Goal: Task Accomplishment & Management: Use online tool/utility

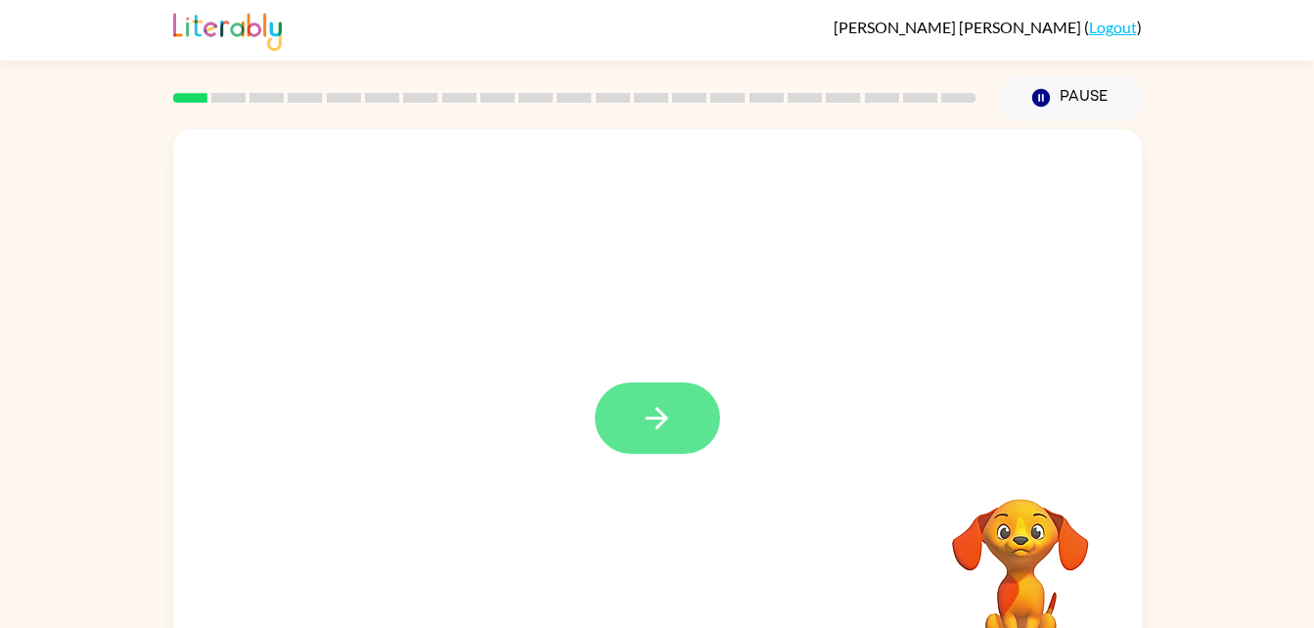
click at [661, 422] on icon "button" at bounding box center [657, 418] width 22 height 22
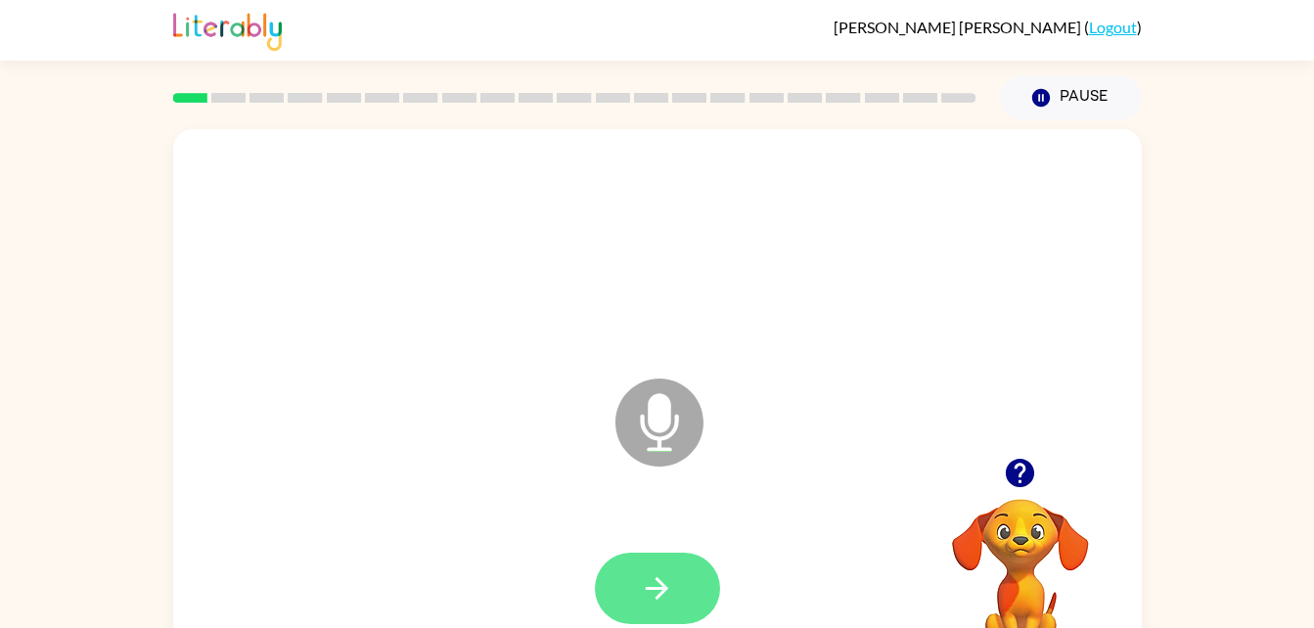
click at [637, 591] on button "button" at bounding box center [657, 588] width 125 height 71
click at [653, 602] on button "button" at bounding box center [657, 588] width 125 height 71
click at [636, 590] on button "button" at bounding box center [657, 588] width 125 height 71
click at [615, 602] on button "button" at bounding box center [657, 588] width 125 height 71
click at [637, 591] on button "button" at bounding box center [657, 588] width 125 height 71
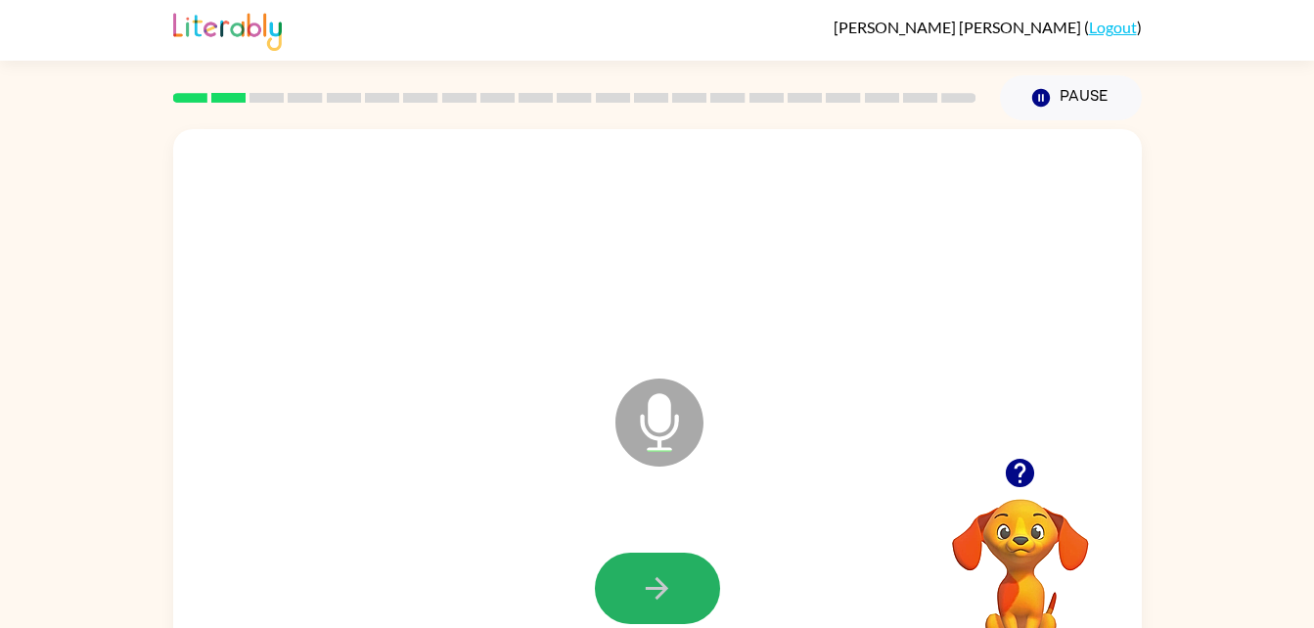
click at [647, 561] on button "button" at bounding box center [657, 588] width 125 height 71
drag, startPoint x: 647, startPoint y: 561, endPoint x: 515, endPoint y: 545, distance: 133.0
click at [515, 545] on div at bounding box center [657, 589] width 929 height 160
click at [635, 577] on button "button" at bounding box center [657, 588] width 125 height 71
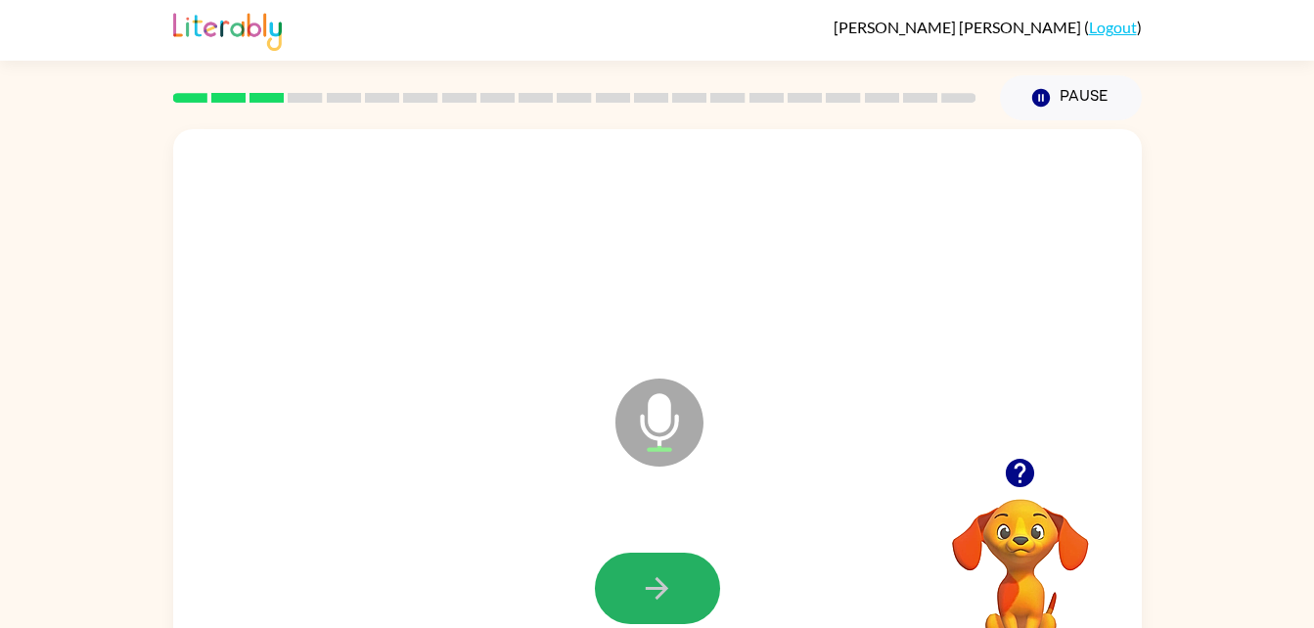
click at [635, 577] on button "button" at bounding box center [657, 588] width 125 height 71
click at [635, 579] on button "button" at bounding box center [657, 588] width 125 height 71
drag, startPoint x: 635, startPoint y: 579, endPoint x: 589, endPoint y: 522, distance: 73.0
click at [589, 522] on div at bounding box center [657, 589] width 929 height 160
click at [605, 582] on button "button" at bounding box center [657, 588] width 125 height 71
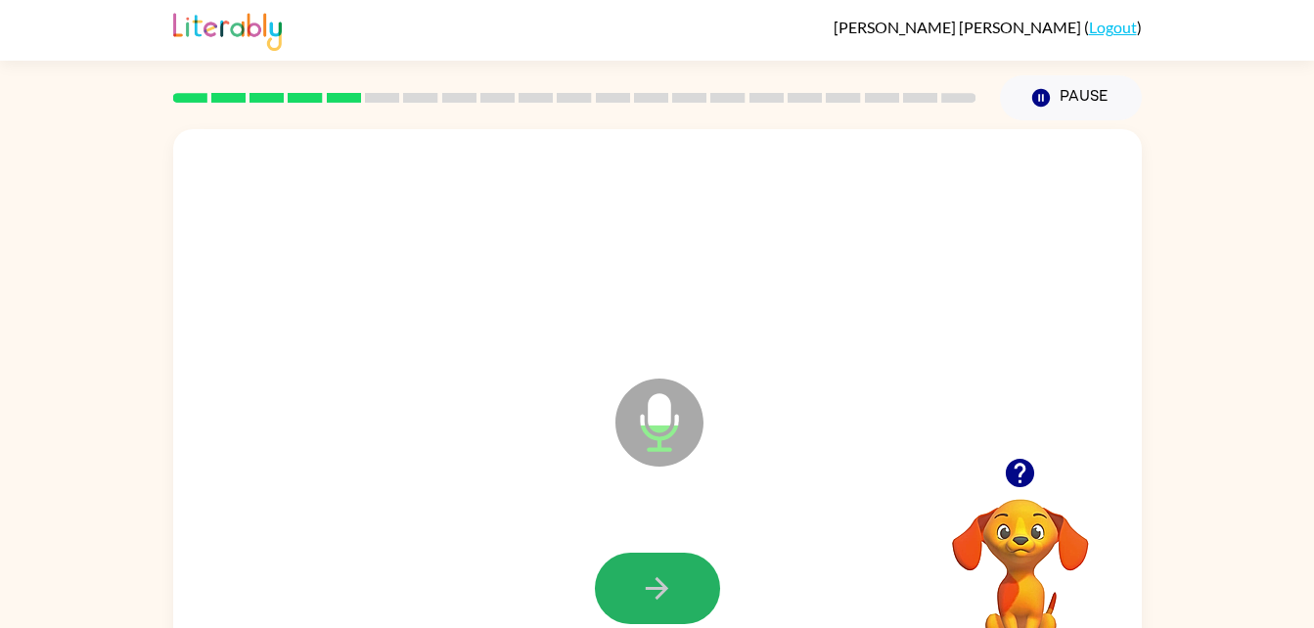
click at [605, 582] on button "button" at bounding box center [657, 588] width 125 height 71
click at [602, 584] on button "button" at bounding box center [657, 588] width 125 height 71
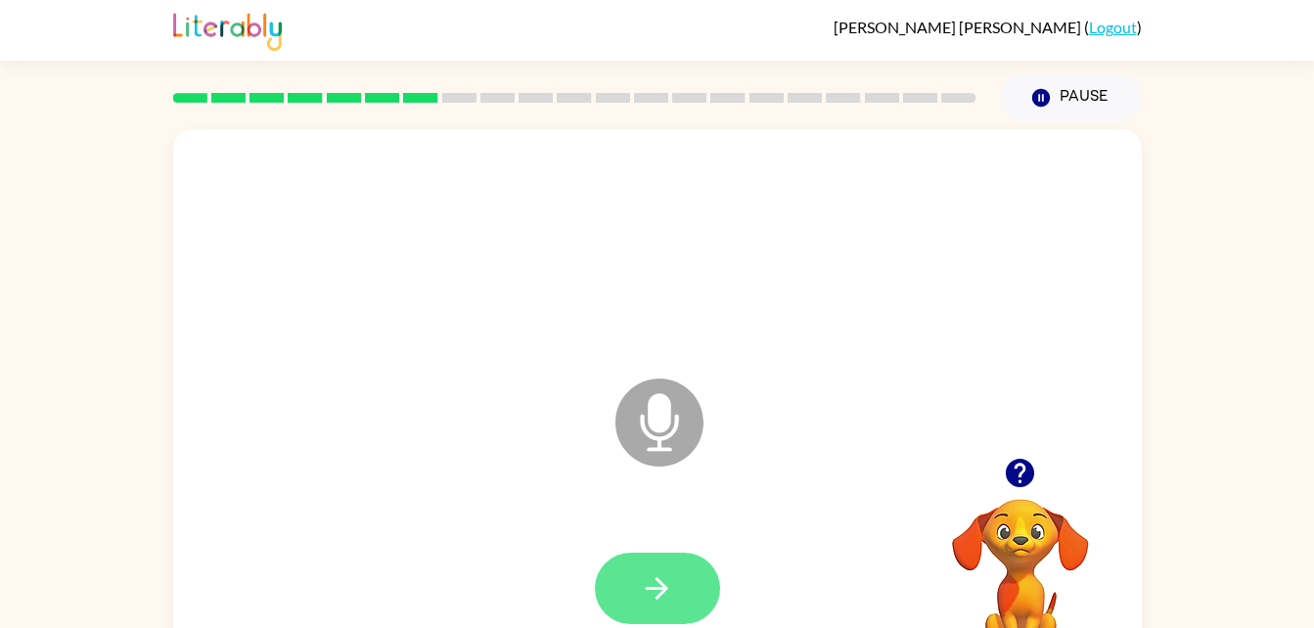
click at [600, 584] on button "button" at bounding box center [657, 588] width 125 height 71
click at [604, 568] on button "button" at bounding box center [657, 588] width 125 height 71
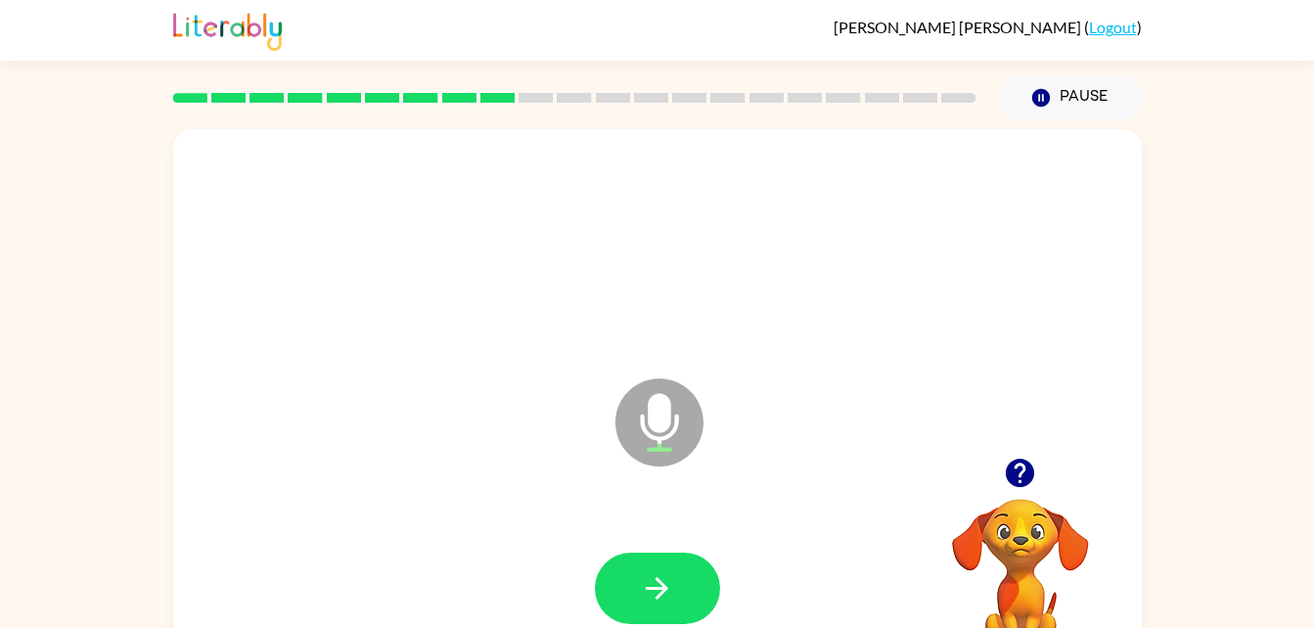
click at [609, 573] on button "button" at bounding box center [657, 588] width 125 height 71
drag, startPoint x: 609, startPoint y: 573, endPoint x: 320, endPoint y: 540, distance: 291.4
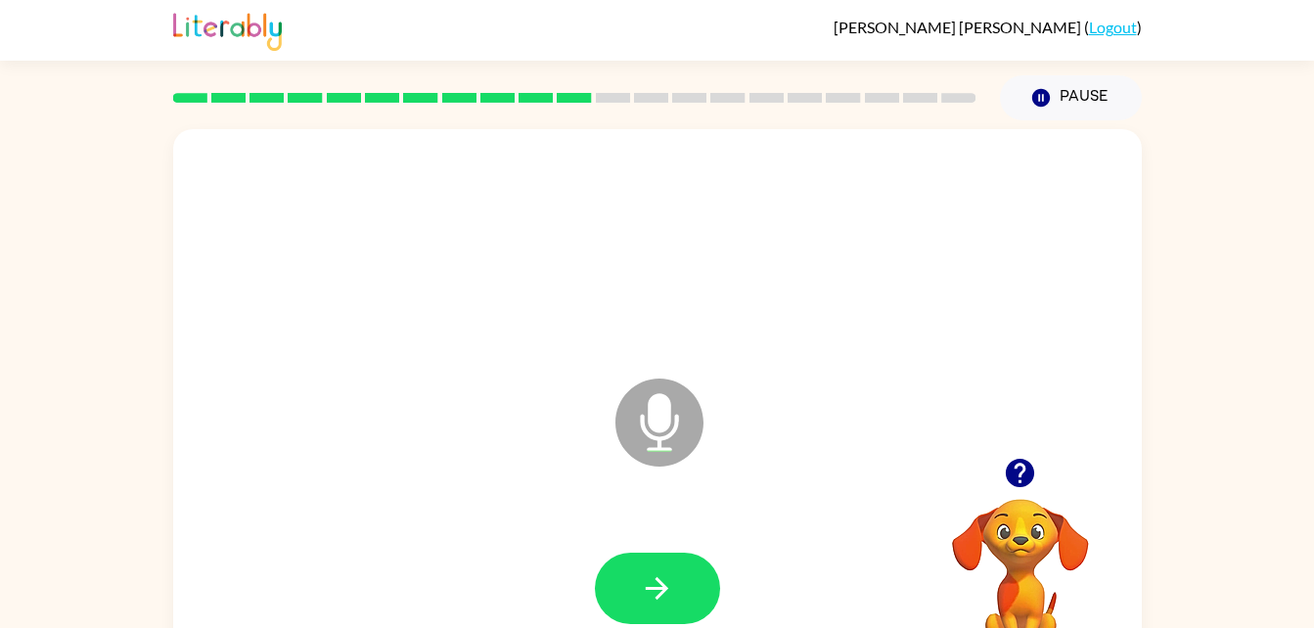
click at [320, 540] on div at bounding box center [657, 589] width 929 height 160
click at [631, 590] on button "button" at bounding box center [657, 588] width 125 height 71
drag, startPoint x: 631, startPoint y: 590, endPoint x: 600, endPoint y: 430, distance: 162.5
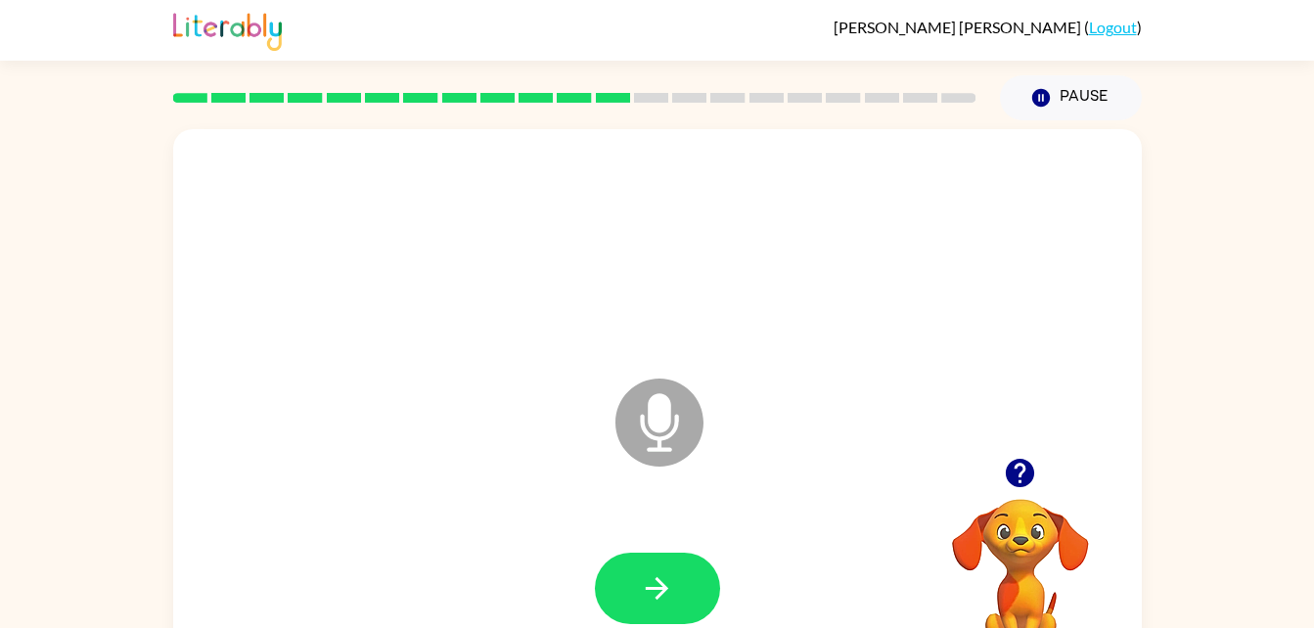
click at [641, 402] on div "Microphone The Microphone is here when it is your turn to talk" at bounding box center [657, 408] width 968 height 559
click at [695, 601] on button "button" at bounding box center [657, 588] width 125 height 71
click at [683, 589] on button "button" at bounding box center [657, 588] width 125 height 71
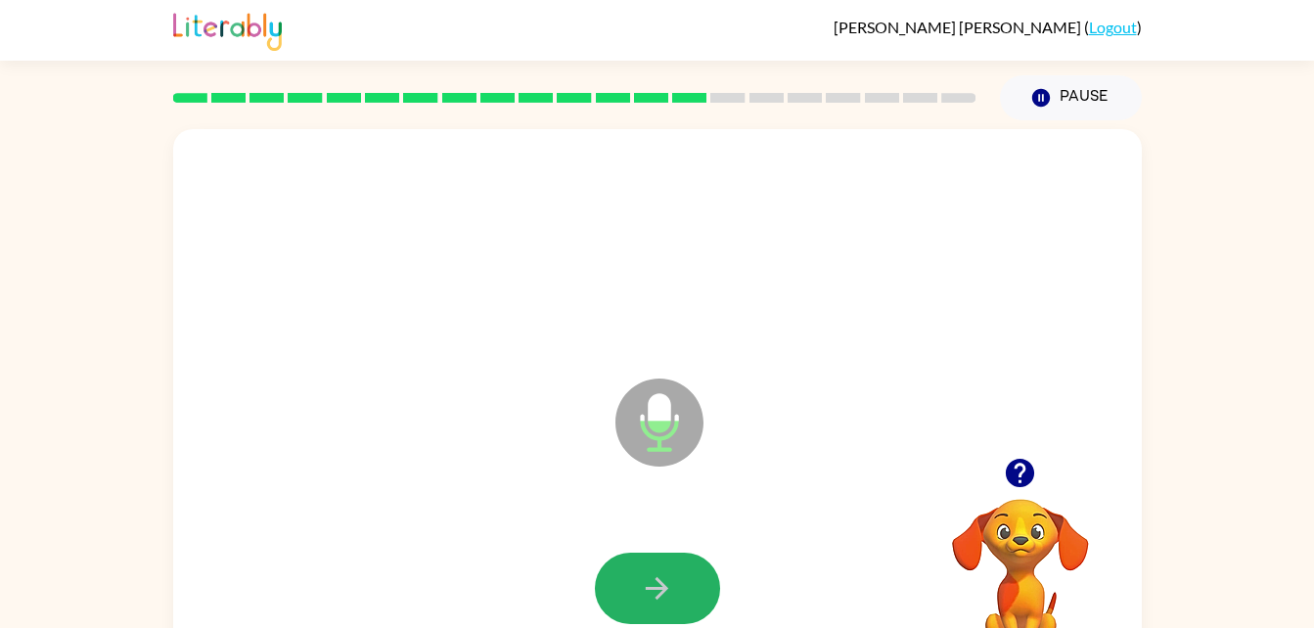
click at [683, 589] on button "button" at bounding box center [657, 588] width 125 height 71
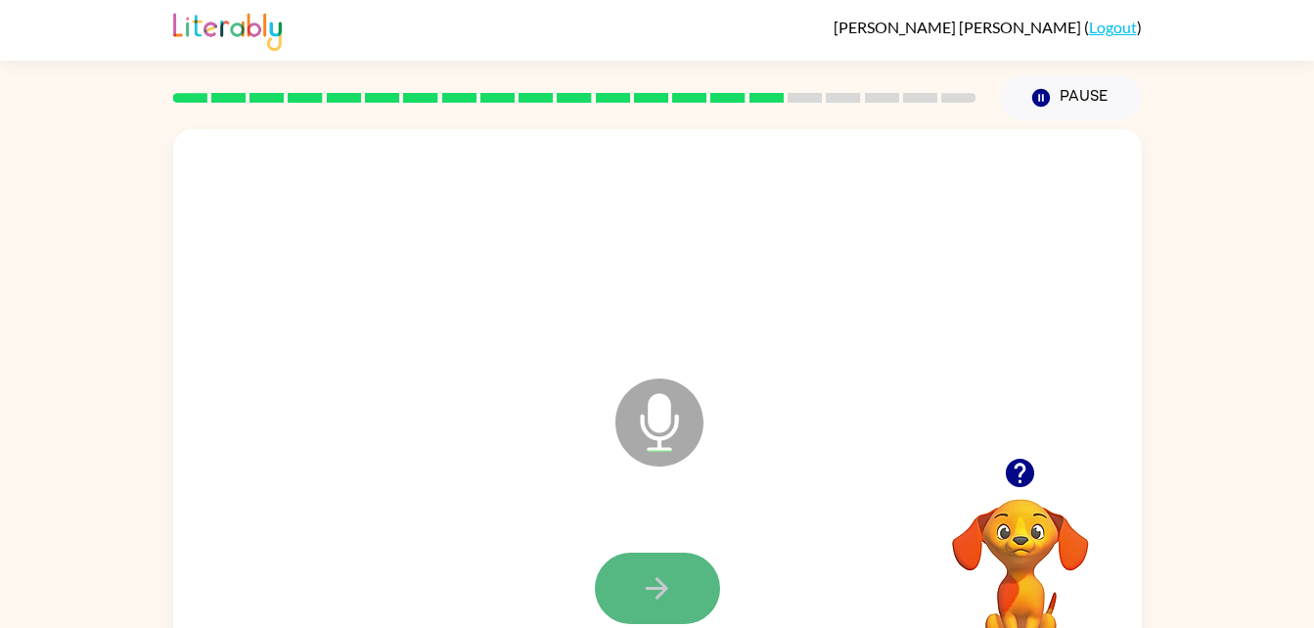
drag, startPoint x: 683, startPoint y: 589, endPoint x: 633, endPoint y: 582, distance: 50.4
click at [633, 582] on button "button" at bounding box center [657, 588] width 125 height 71
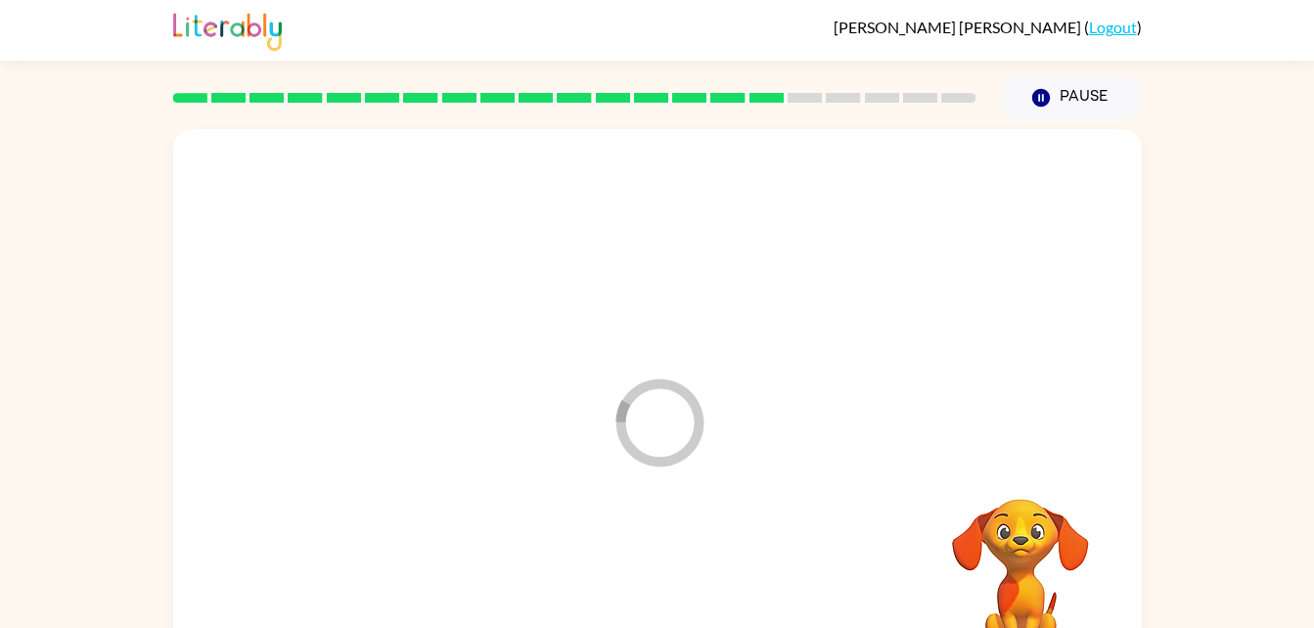
click at [633, 582] on div at bounding box center [657, 589] width 929 height 160
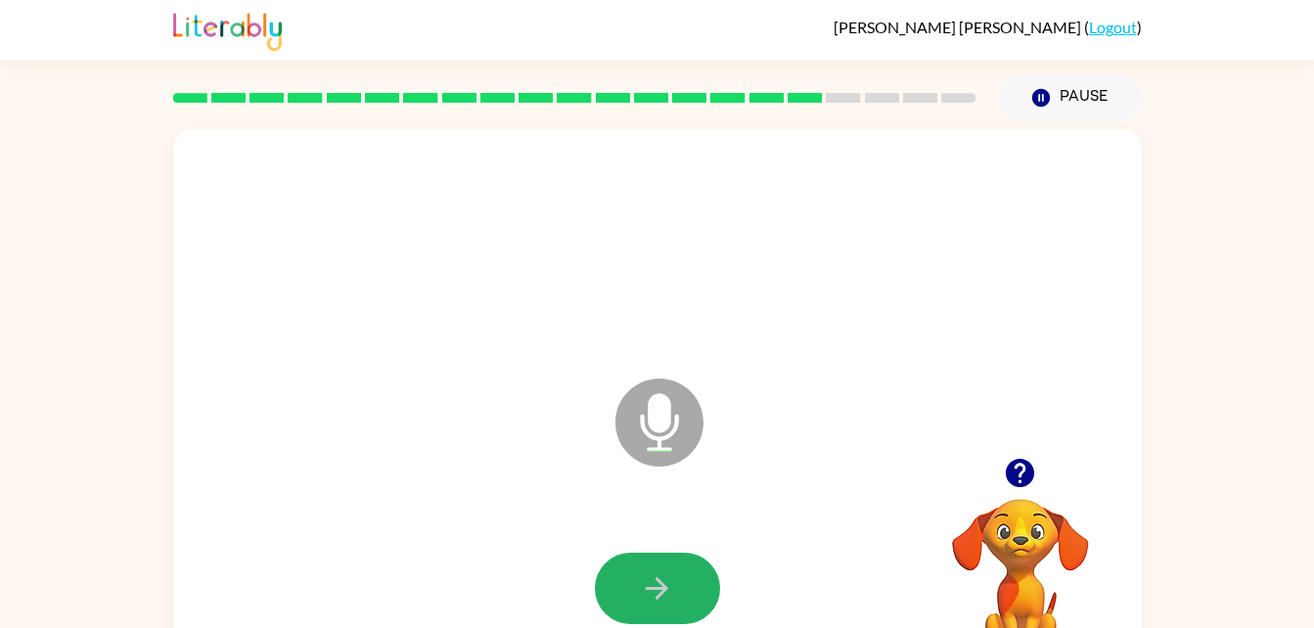
click at [633, 582] on button "button" at bounding box center [657, 588] width 125 height 71
click at [633, 591] on button "button" at bounding box center [657, 588] width 125 height 71
click at [1013, 460] on icon "button" at bounding box center [1020, 473] width 34 height 34
drag, startPoint x: 1026, startPoint y: 91, endPoint x: 1030, endPoint y: 159, distance: 68.6
click at [1030, 159] on div "James Himes ( Logout ) Pause Pause Microphone The Microphone is here when it is…" at bounding box center [657, 344] width 1314 height 688
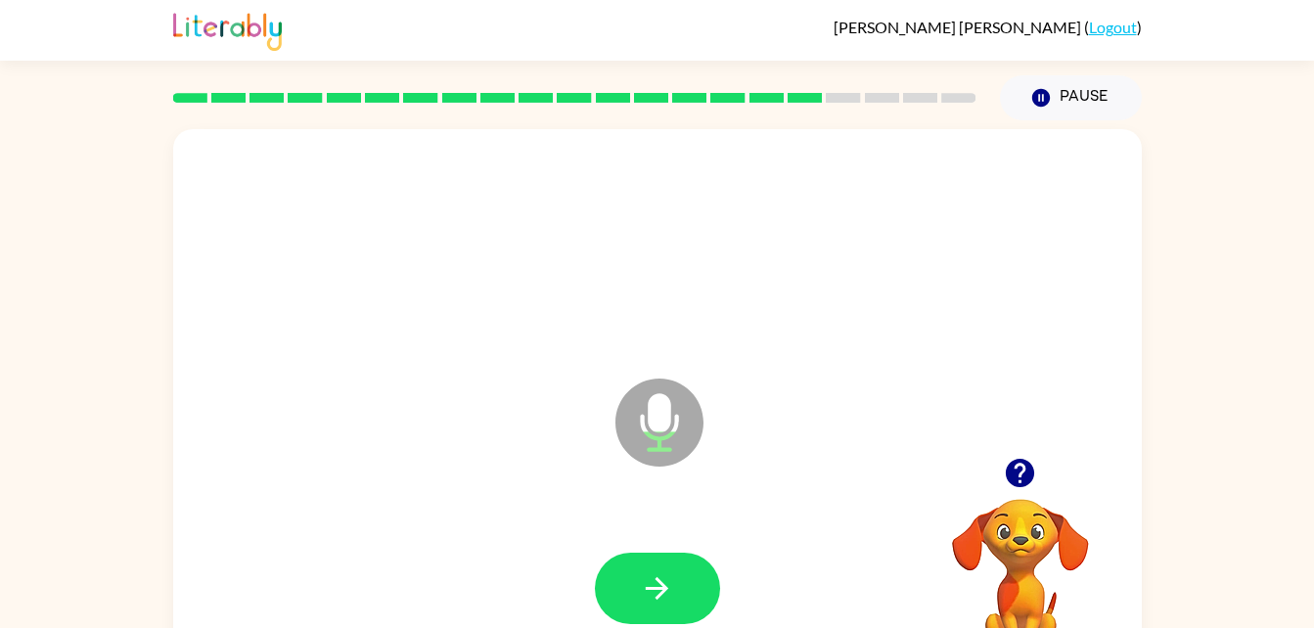
click at [1010, 490] on icon "button" at bounding box center [1020, 473] width 34 height 34
click at [1020, 464] on icon "button" at bounding box center [1020, 473] width 34 height 34
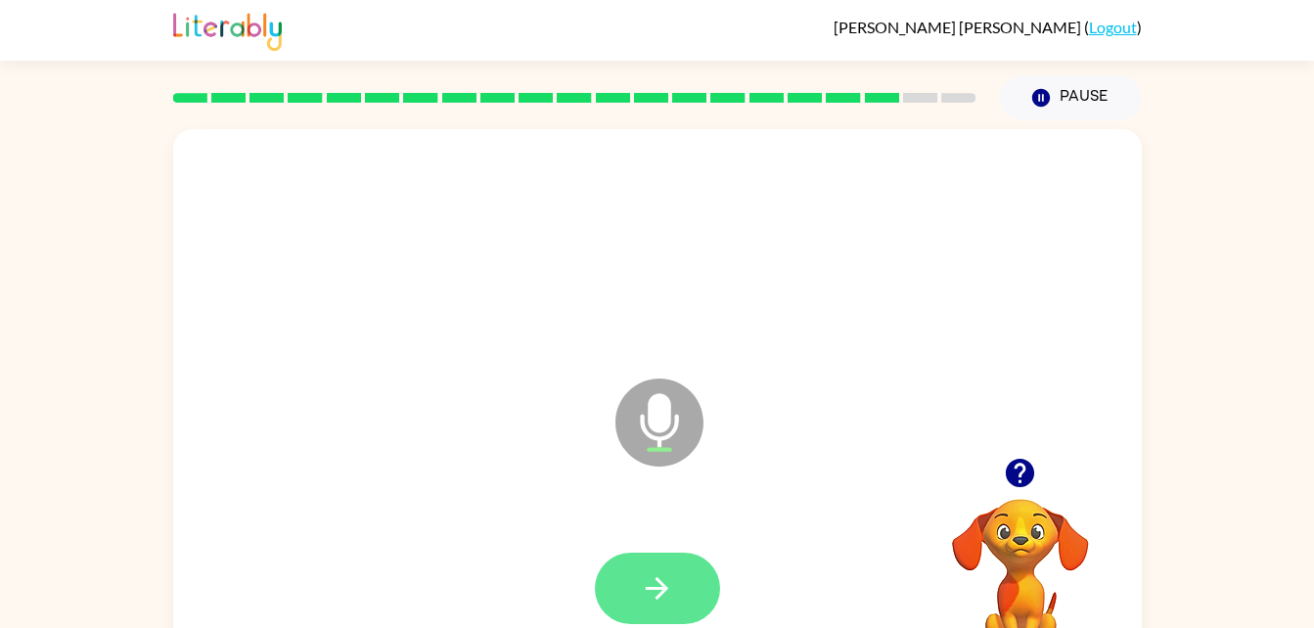
click at [620, 574] on button "button" at bounding box center [657, 588] width 125 height 71
click at [618, 583] on button "button" at bounding box center [657, 588] width 125 height 71
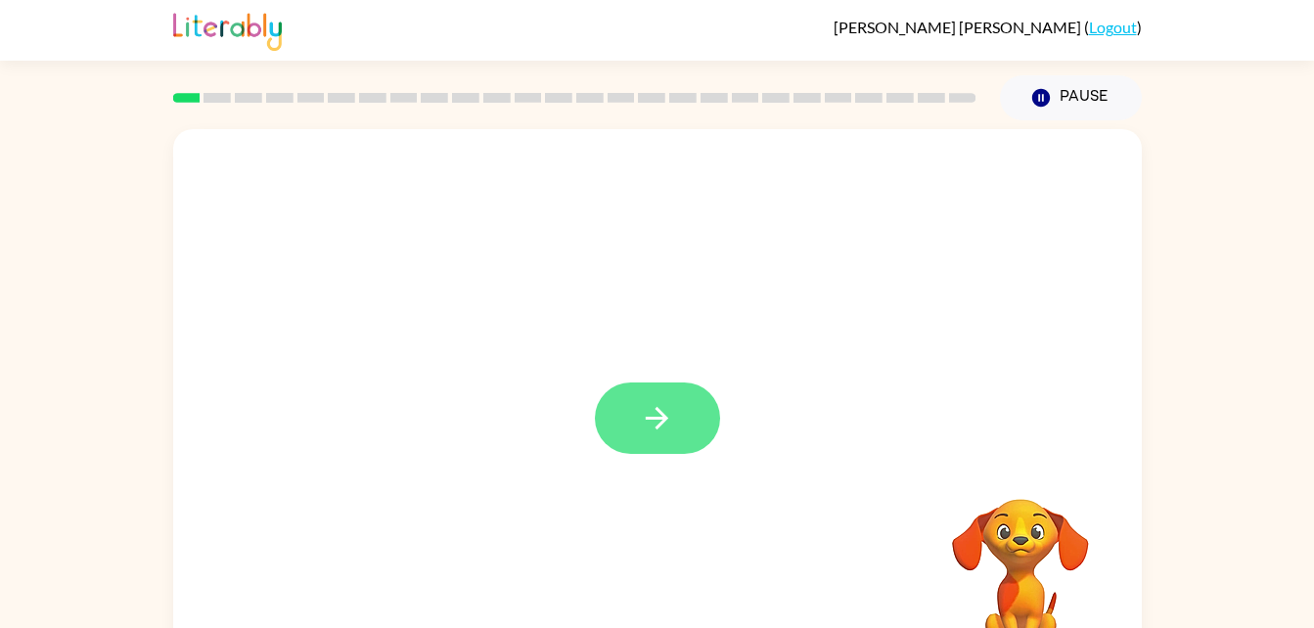
drag, startPoint x: 0, startPoint y: 0, endPoint x: 611, endPoint y: 446, distance: 756.8
click at [611, 446] on div at bounding box center [657, 408] width 968 height 559
click at [617, 420] on button "button" at bounding box center [657, 417] width 125 height 71
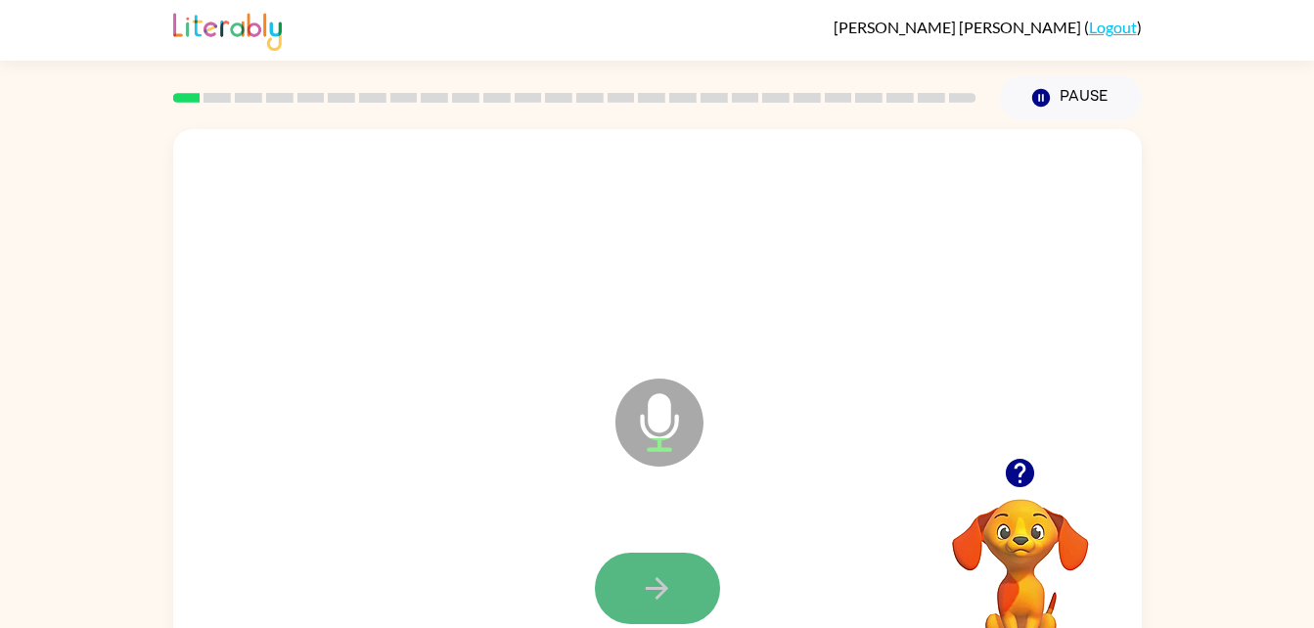
click at [664, 607] on button "button" at bounding box center [657, 588] width 125 height 71
drag, startPoint x: 664, startPoint y: 607, endPoint x: 457, endPoint y: 484, distance: 241.2
click at [457, 484] on div "Microphone The Microphone is here when it is your turn to talk" at bounding box center [657, 408] width 968 height 559
click at [657, 589] on icon "button" at bounding box center [657, 588] width 22 height 22
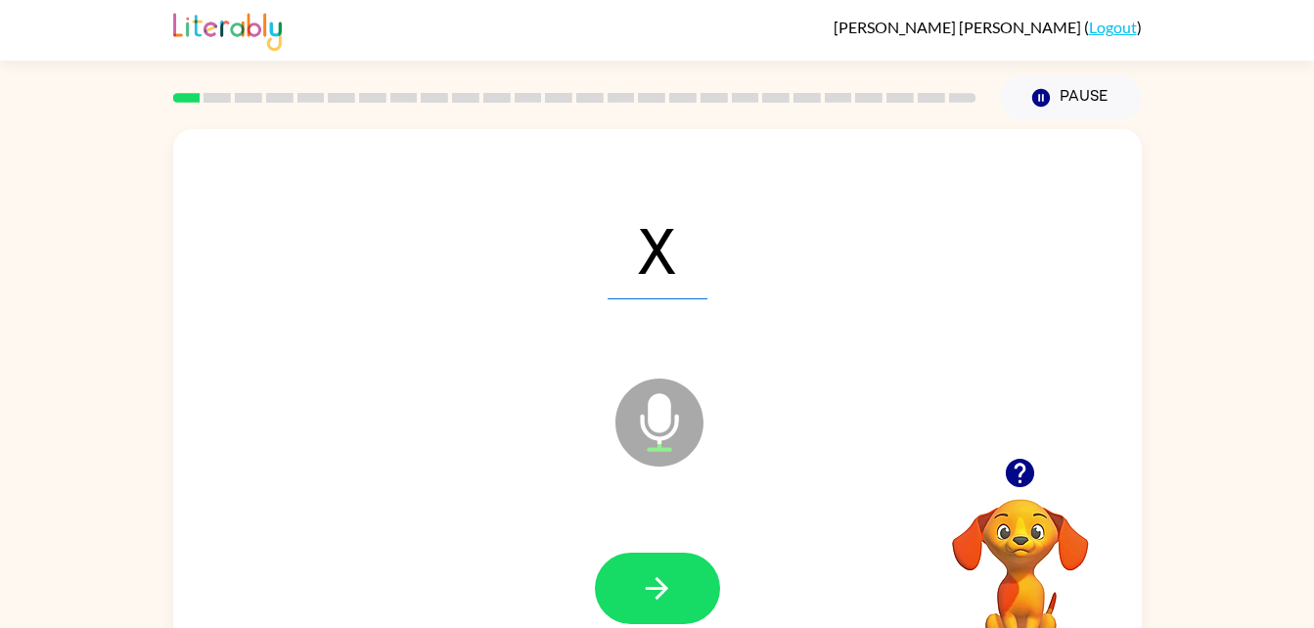
click at [657, 589] on icon "button" at bounding box center [657, 588] width 22 height 22
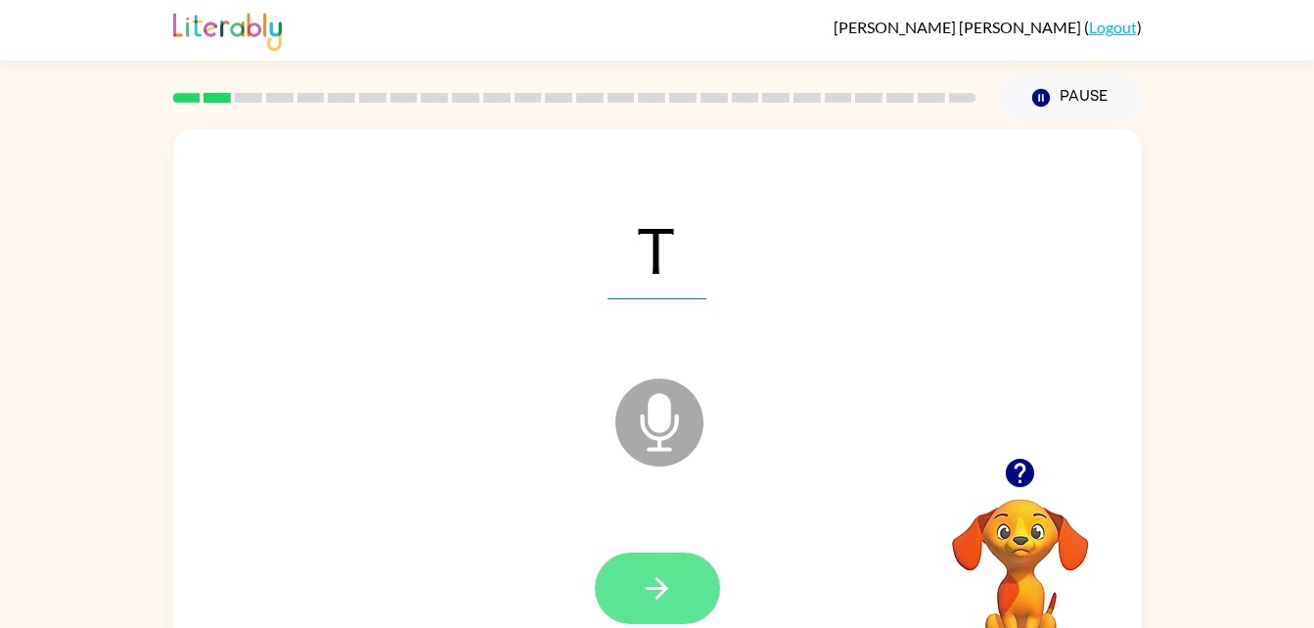
click at [655, 589] on icon "button" at bounding box center [657, 588] width 22 height 22
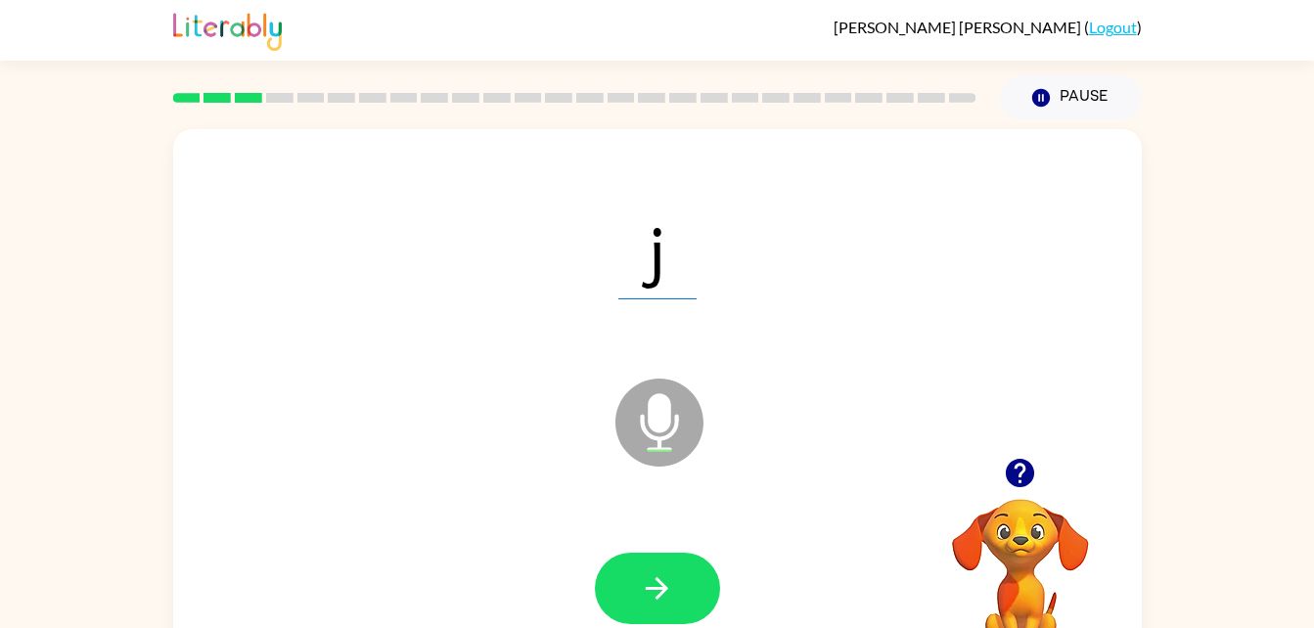
click at [655, 589] on icon "button" at bounding box center [657, 588] width 22 height 22
drag, startPoint x: 655, startPoint y: 589, endPoint x: 422, endPoint y: 588, distance: 233.8
click at [422, 588] on div at bounding box center [657, 589] width 929 height 160
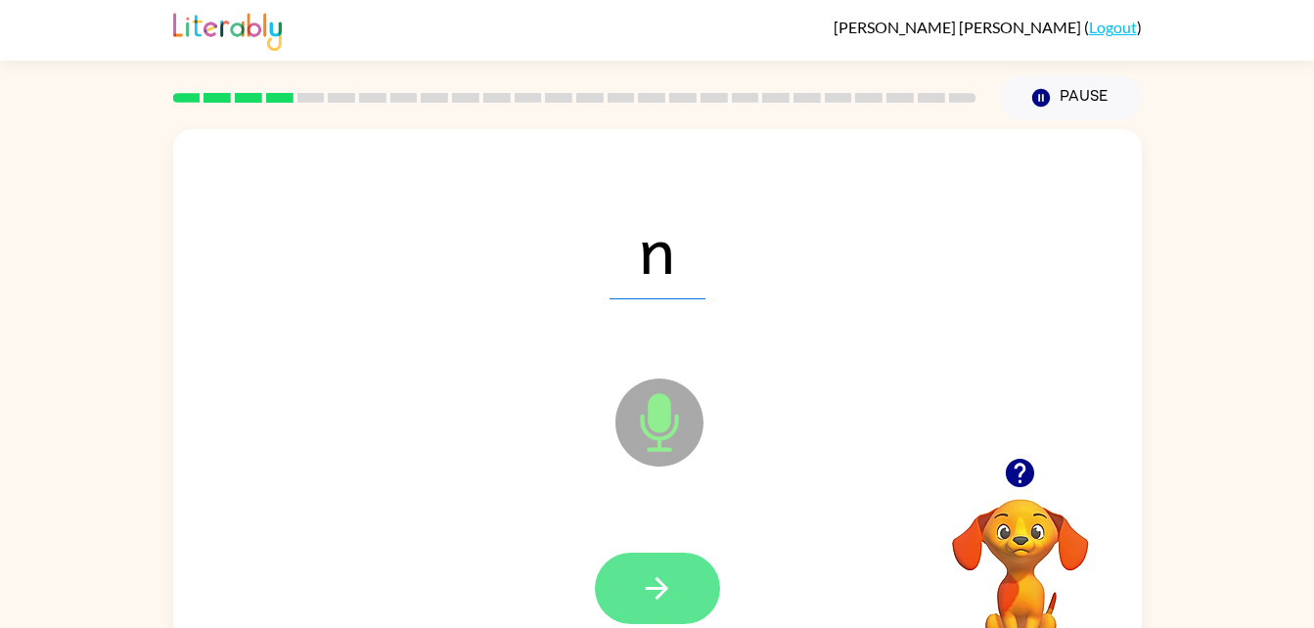
click at [658, 572] on icon "button" at bounding box center [657, 588] width 34 height 34
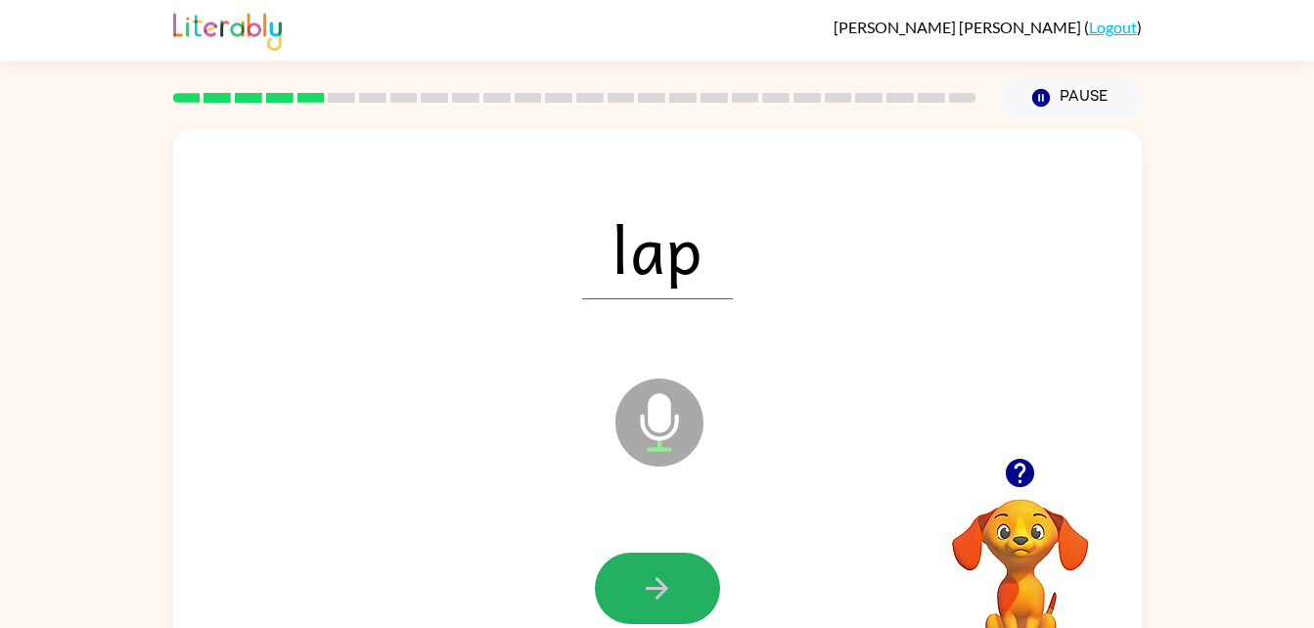
drag, startPoint x: 658, startPoint y: 572, endPoint x: 668, endPoint y: 571, distance: 9.8
click at [668, 571] on icon "button" at bounding box center [657, 588] width 34 height 34
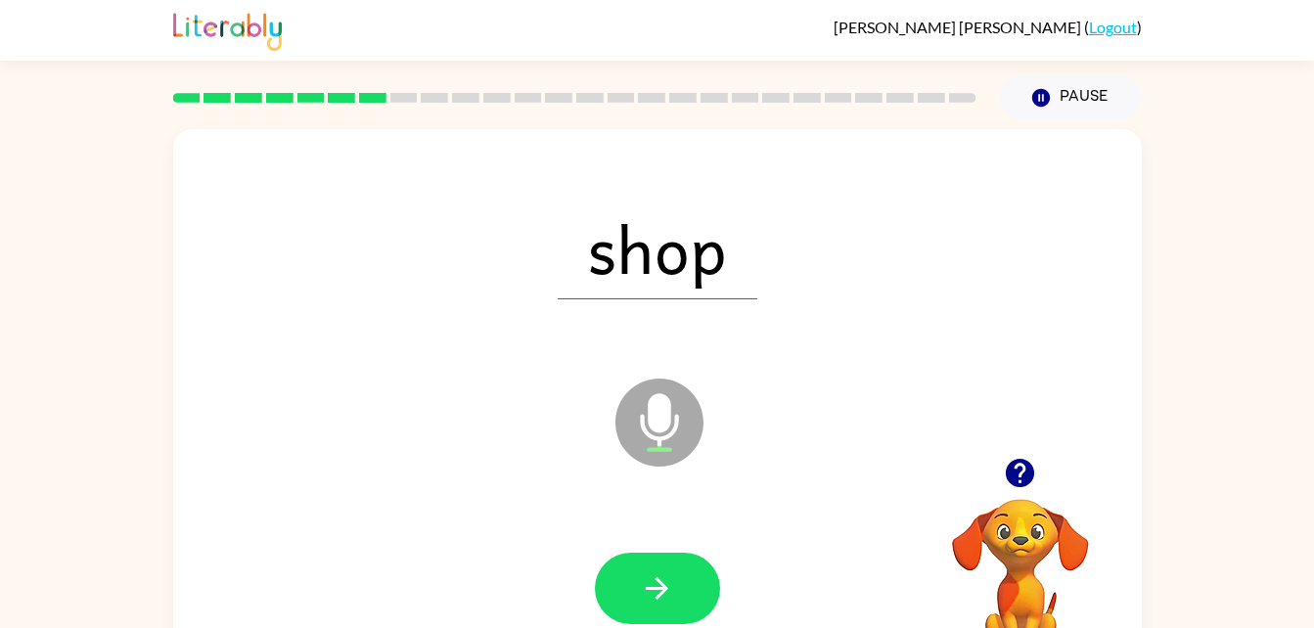
click at [668, 571] on icon "button" at bounding box center [657, 588] width 34 height 34
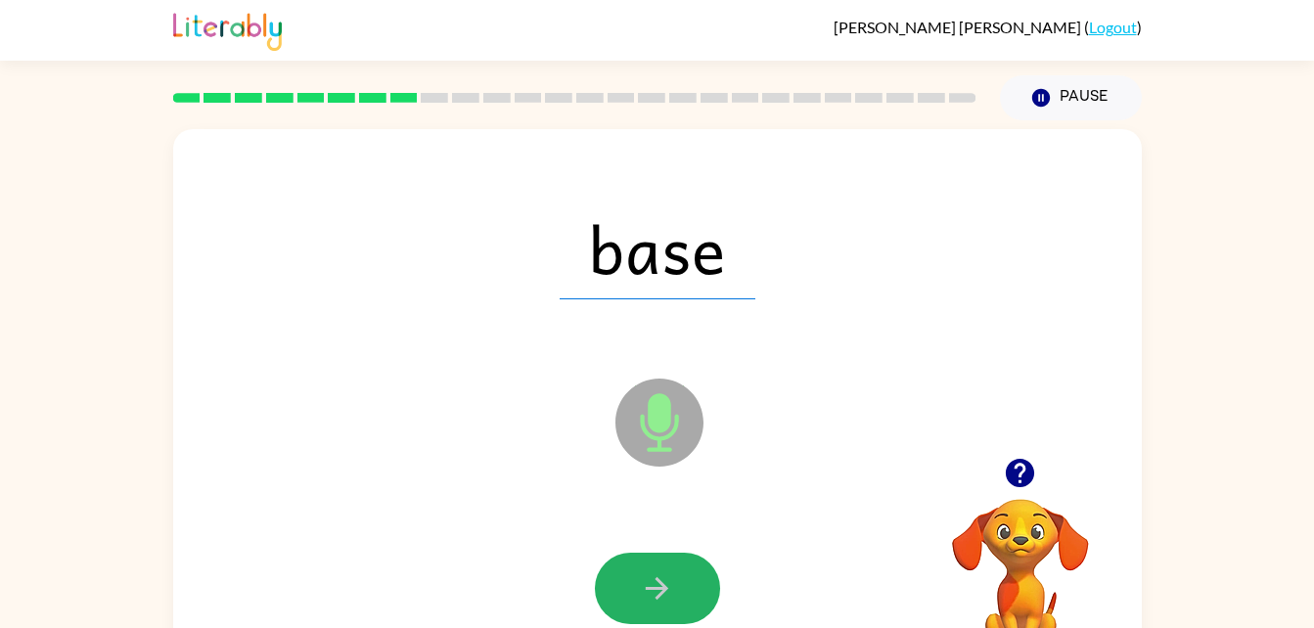
click at [668, 571] on icon "button" at bounding box center [657, 588] width 34 height 34
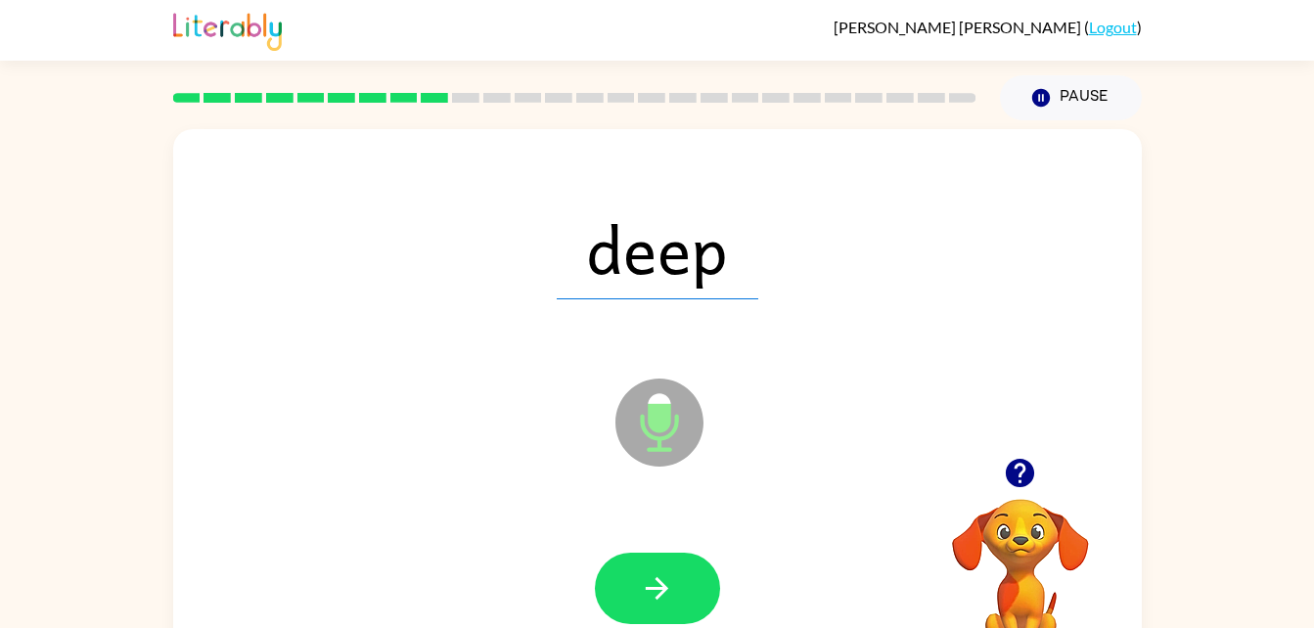
click at [633, 624] on div at bounding box center [657, 589] width 929 height 160
click at [624, 574] on button "button" at bounding box center [657, 588] width 125 height 71
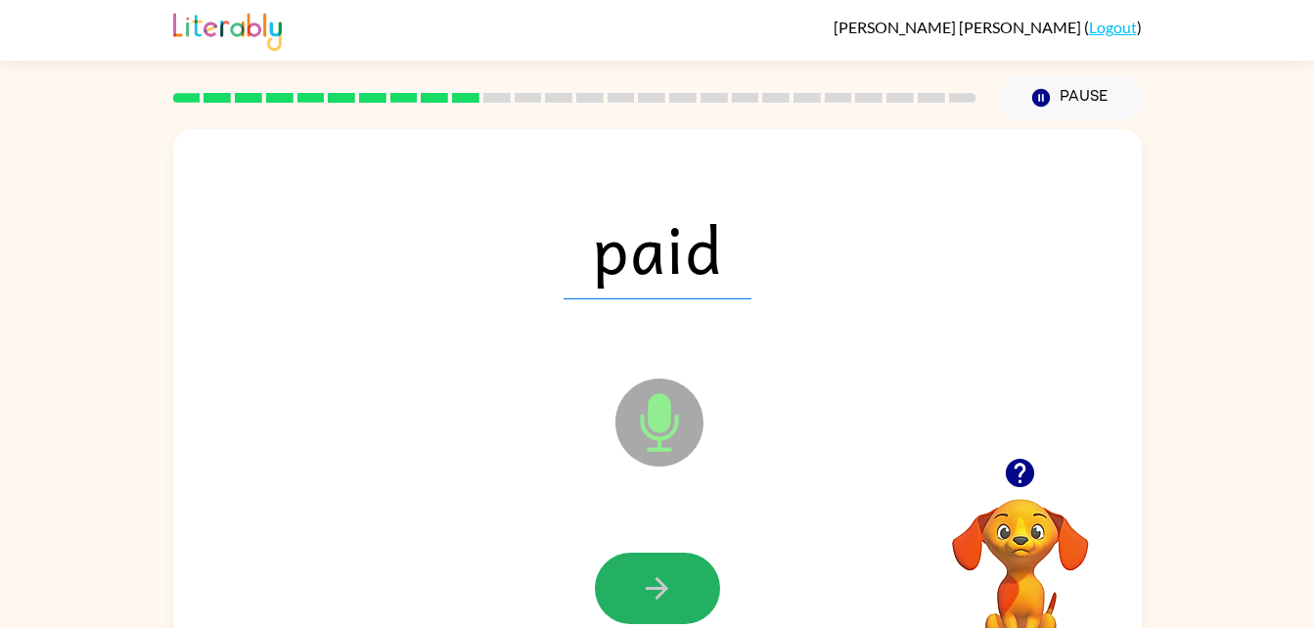
click at [624, 574] on button "button" at bounding box center [657, 588] width 125 height 71
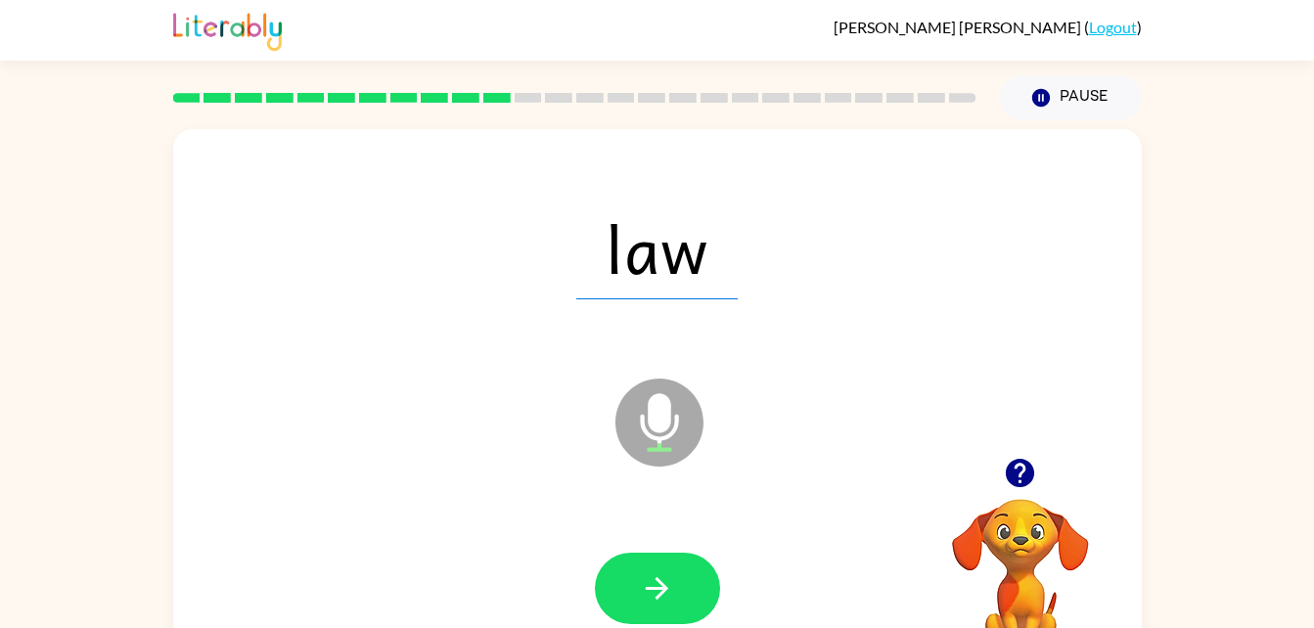
drag, startPoint x: 624, startPoint y: 574, endPoint x: 212, endPoint y: 566, distance: 411.9
click at [212, 566] on div at bounding box center [657, 589] width 929 height 160
drag, startPoint x: 675, startPoint y: 576, endPoint x: 661, endPoint y: 554, distance: 26.3
click at [661, 554] on button "button" at bounding box center [657, 588] width 125 height 71
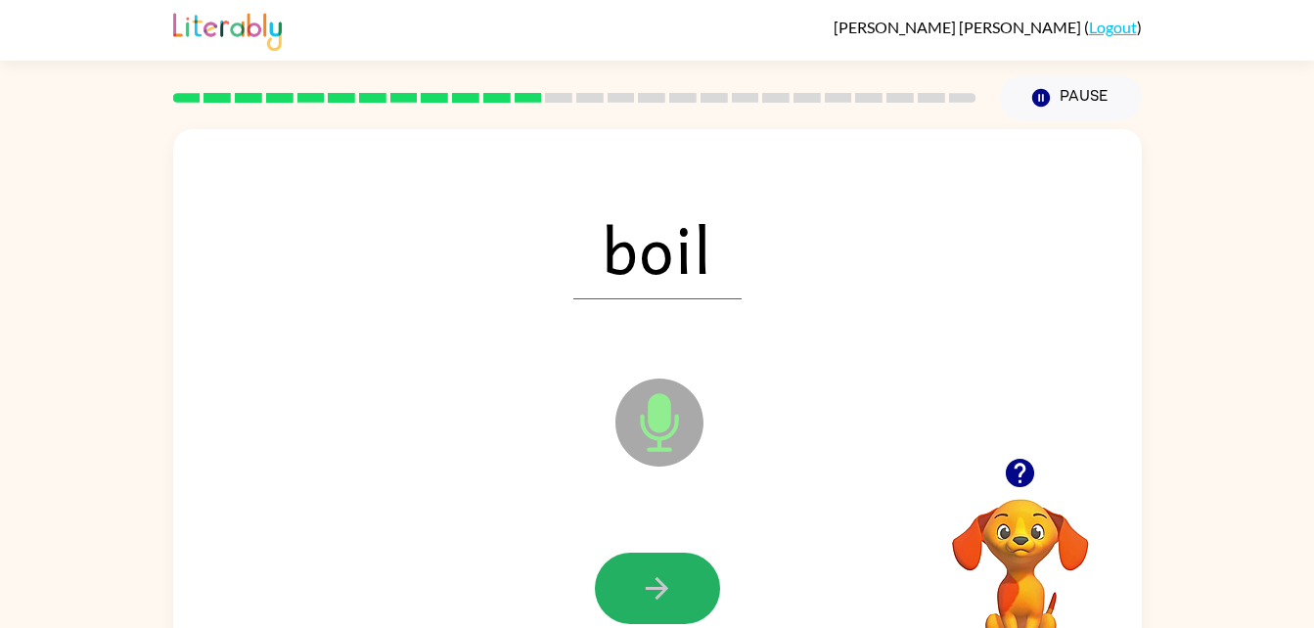
click at [661, 554] on button "button" at bounding box center [657, 588] width 125 height 71
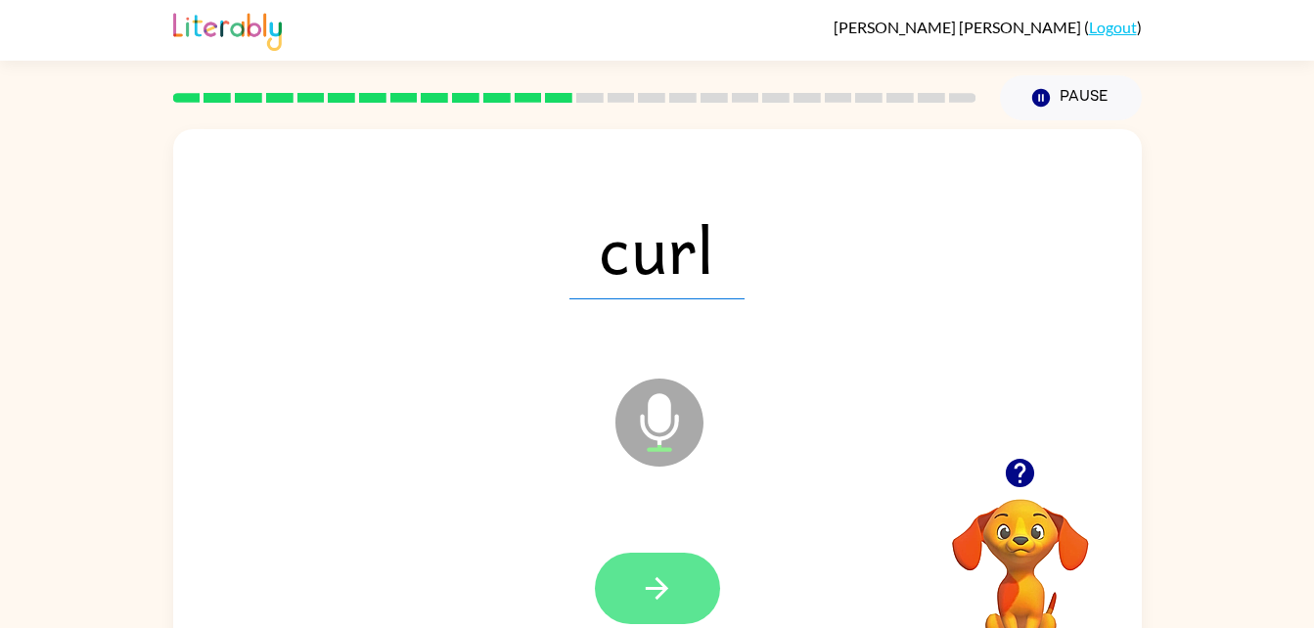
click at [634, 586] on button "button" at bounding box center [657, 588] width 125 height 71
click at [634, 594] on button "button" at bounding box center [657, 588] width 125 height 71
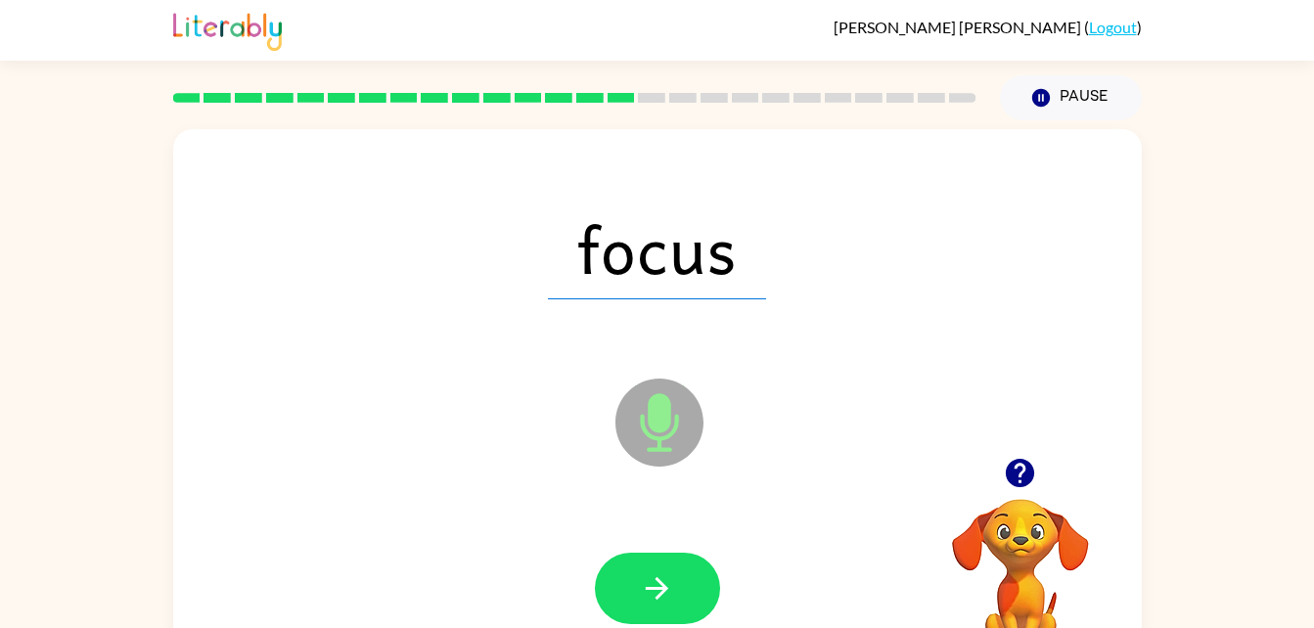
click at [634, 594] on button "button" at bounding box center [657, 588] width 125 height 71
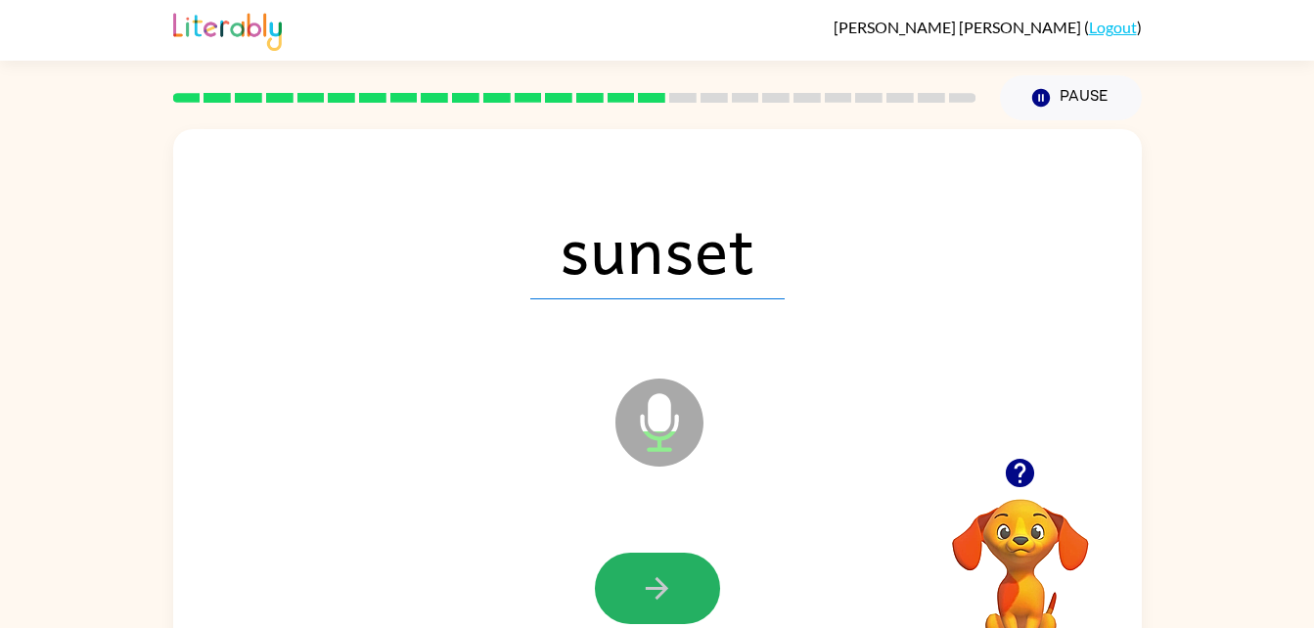
click at [634, 594] on button "button" at bounding box center [657, 588] width 125 height 71
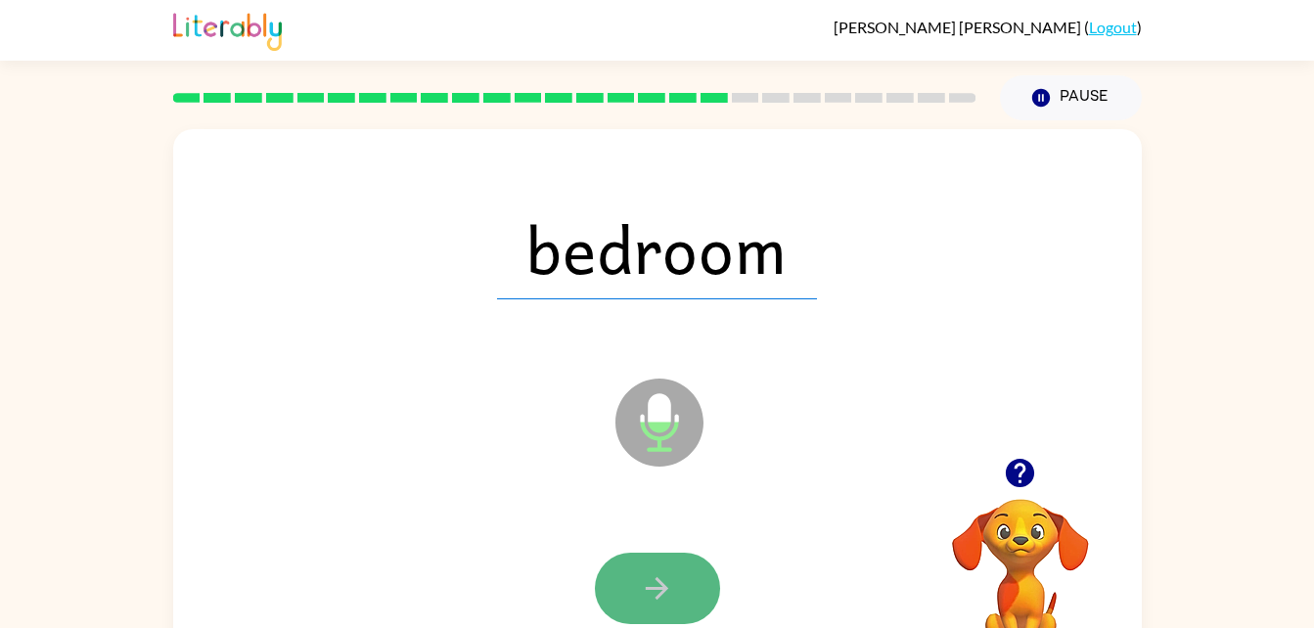
click at [650, 564] on button "button" at bounding box center [657, 588] width 125 height 71
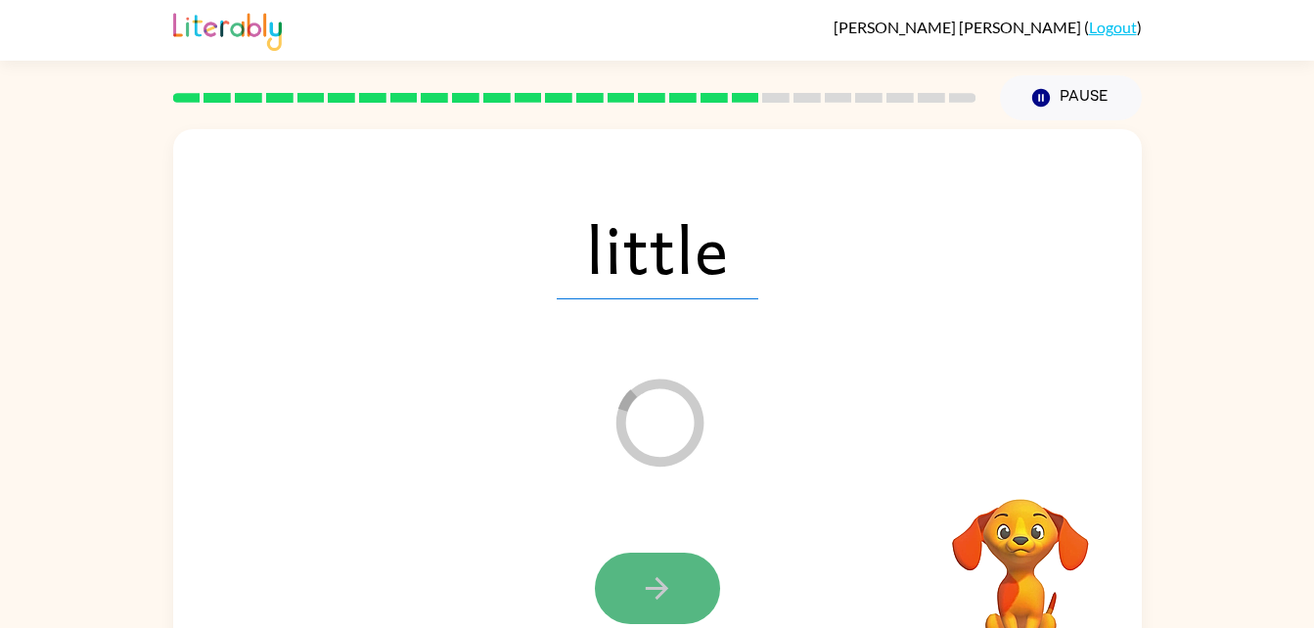
click at [650, 590] on icon "button" at bounding box center [657, 588] width 34 height 34
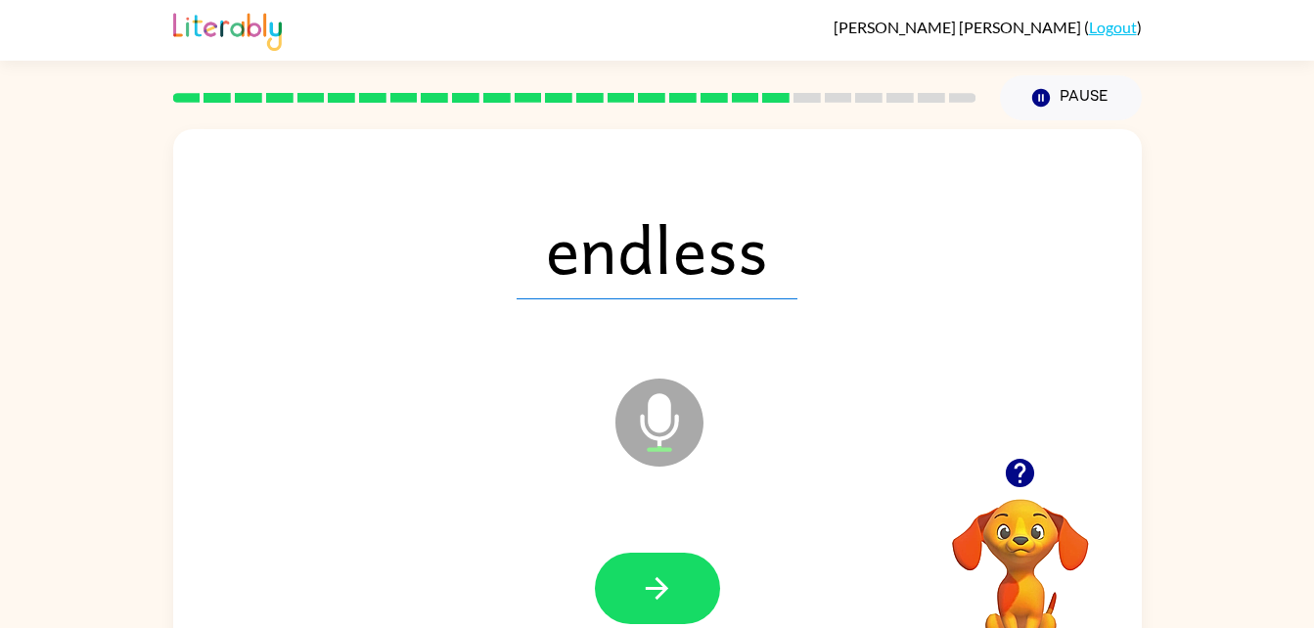
drag, startPoint x: 648, startPoint y: 585, endPoint x: 471, endPoint y: 574, distance: 177.4
click at [471, 574] on div at bounding box center [657, 589] width 929 height 160
click at [678, 570] on button "button" at bounding box center [657, 588] width 125 height 71
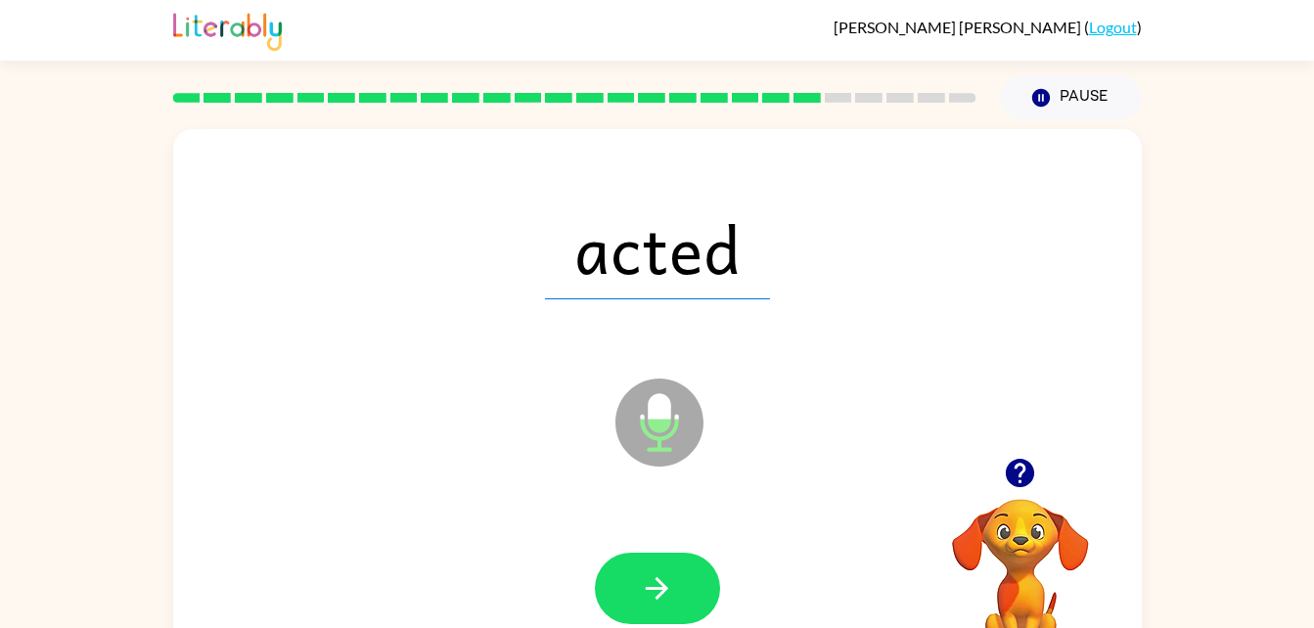
drag, startPoint x: 678, startPoint y: 570, endPoint x: 640, endPoint y: 490, distance: 88.8
click at [640, 490] on icon "Microphone The Microphone is here when it is your turn to talk" at bounding box center [756, 447] width 293 height 147
click at [643, 542] on div at bounding box center [657, 589] width 929 height 160
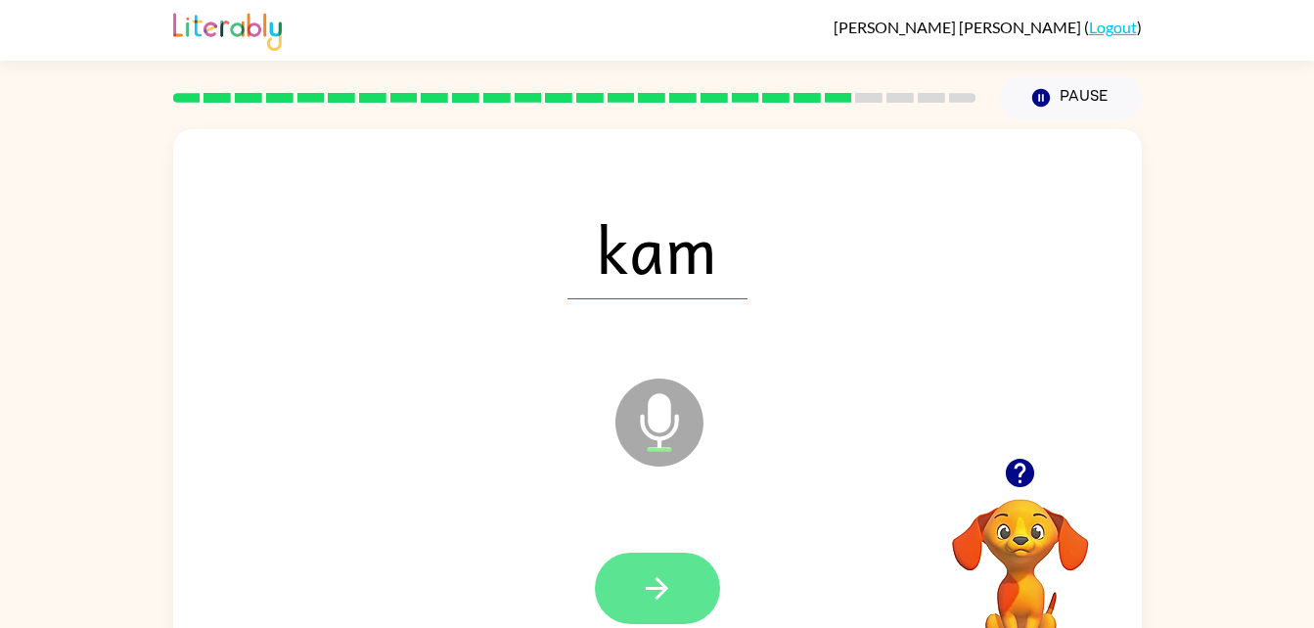
click at [640, 606] on button "button" at bounding box center [657, 588] width 125 height 71
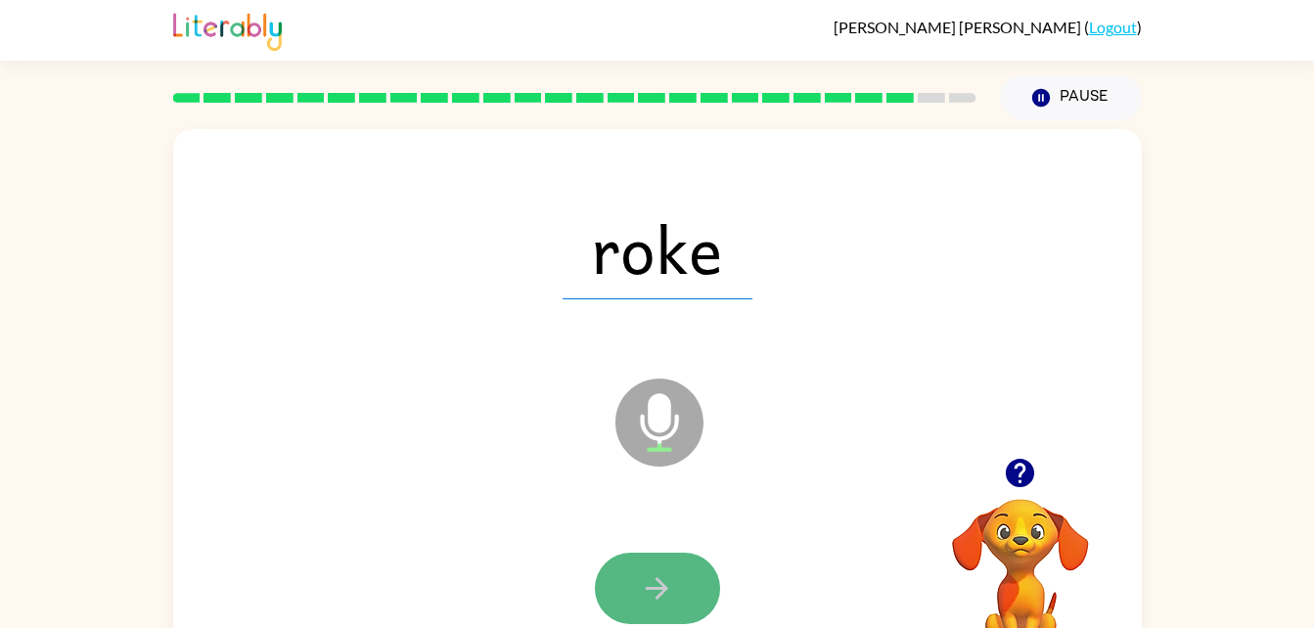
drag, startPoint x: 674, startPoint y: 564, endPoint x: 661, endPoint y: 553, distance: 17.3
drag, startPoint x: 661, startPoint y: 553, endPoint x: 641, endPoint y: 581, distance: 35.0
click at [641, 581] on icon "button" at bounding box center [657, 588] width 34 height 34
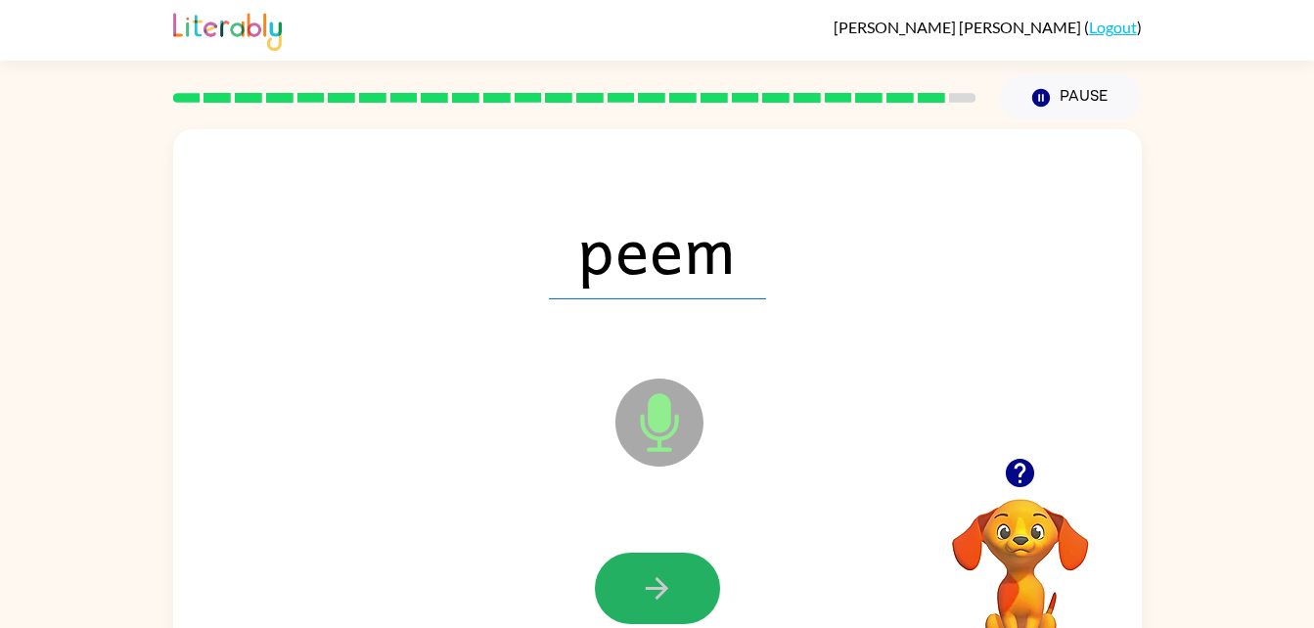
click at [641, 581] on icon "button" at bounding box center [657, 588] width 34 height 34
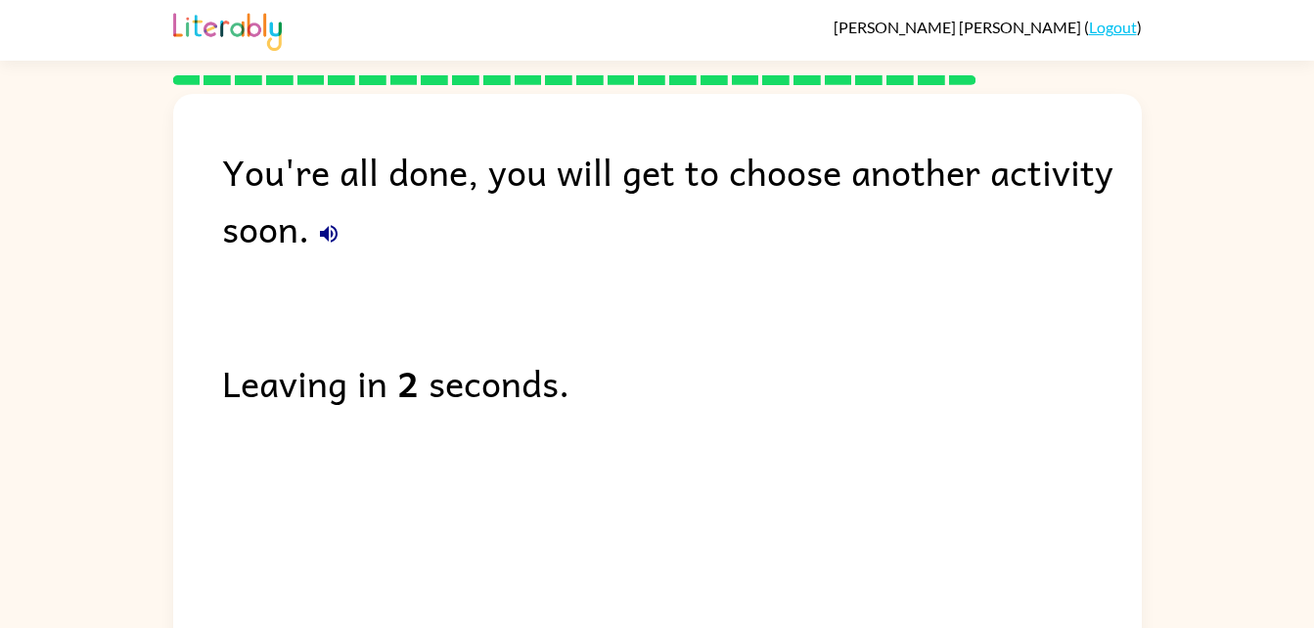
click at [325, 226] on icon "button" at bounding box center [328, 233] width 23 height 23
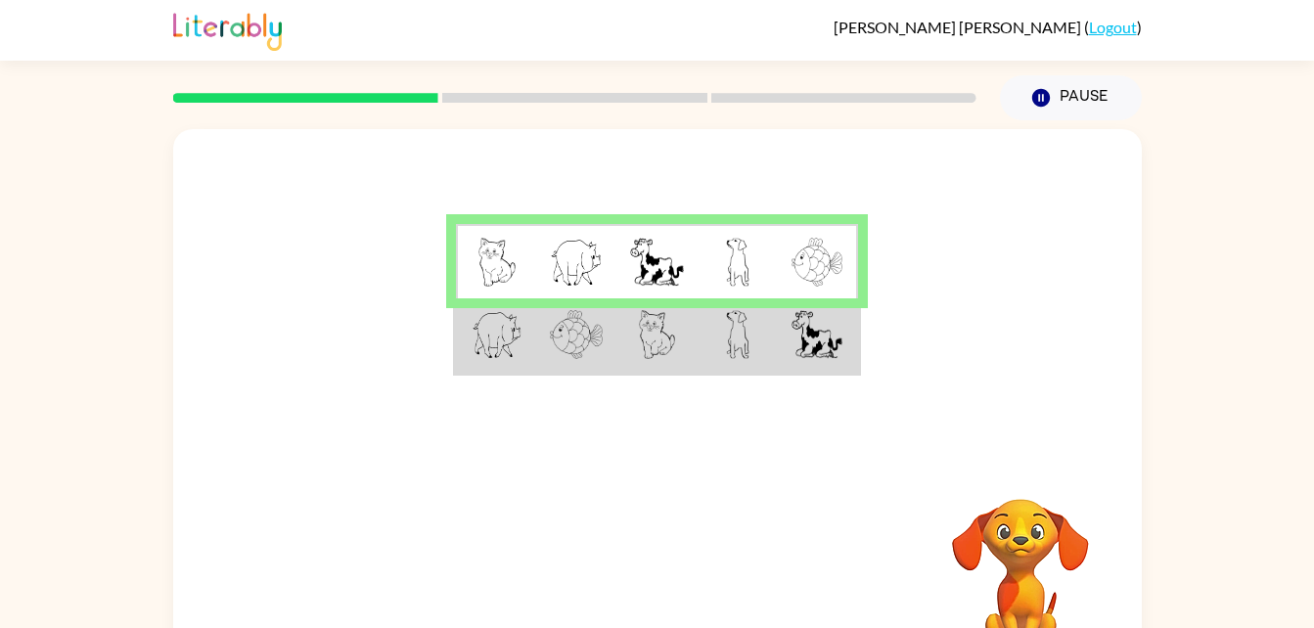
click at [492, 294] on td at bounding box center [496, 261] width 80 height 75
click at [487, 298] on td at bounding box center [496, 335] width 80 height 75
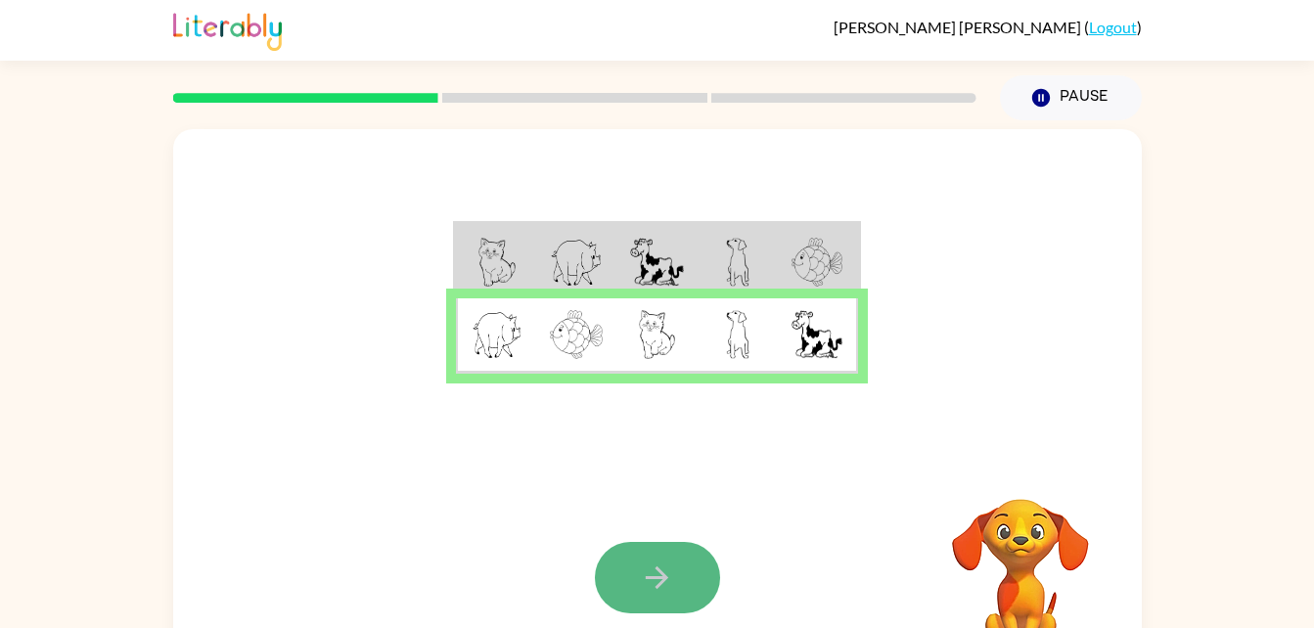
click at [612, 589] on button "button" at bounding box center [657, 577] width 125 height 71
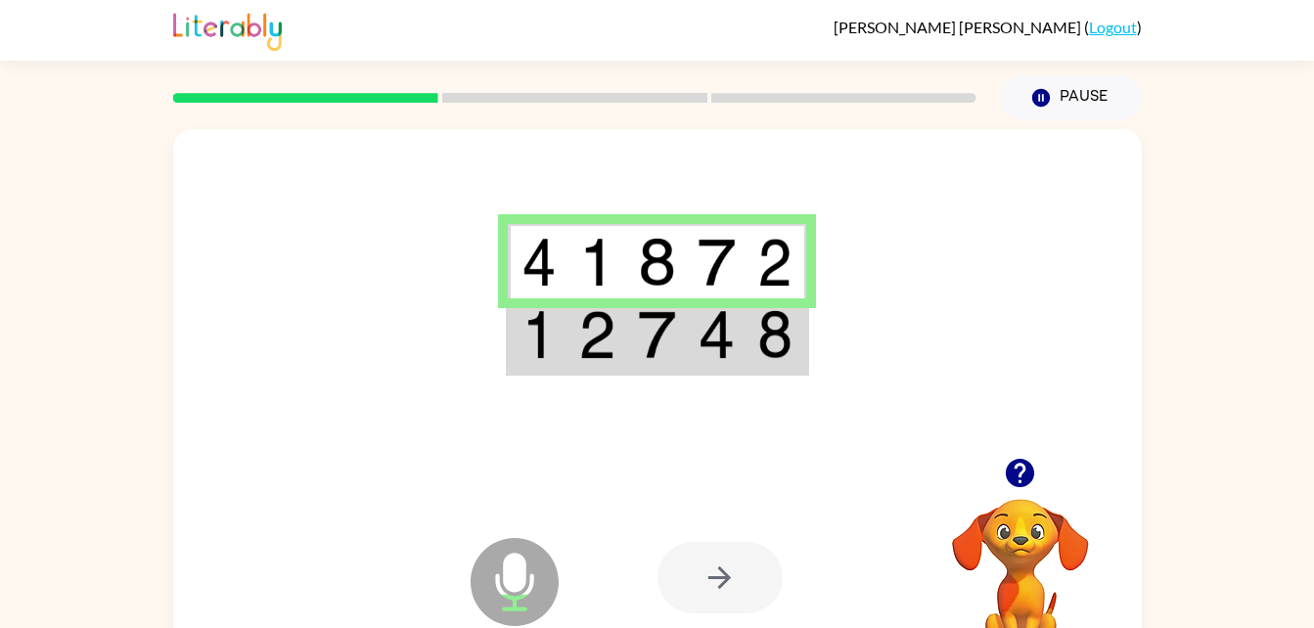
click at [631, 356] on td at bounding box center [657, 335] width 60 height 75
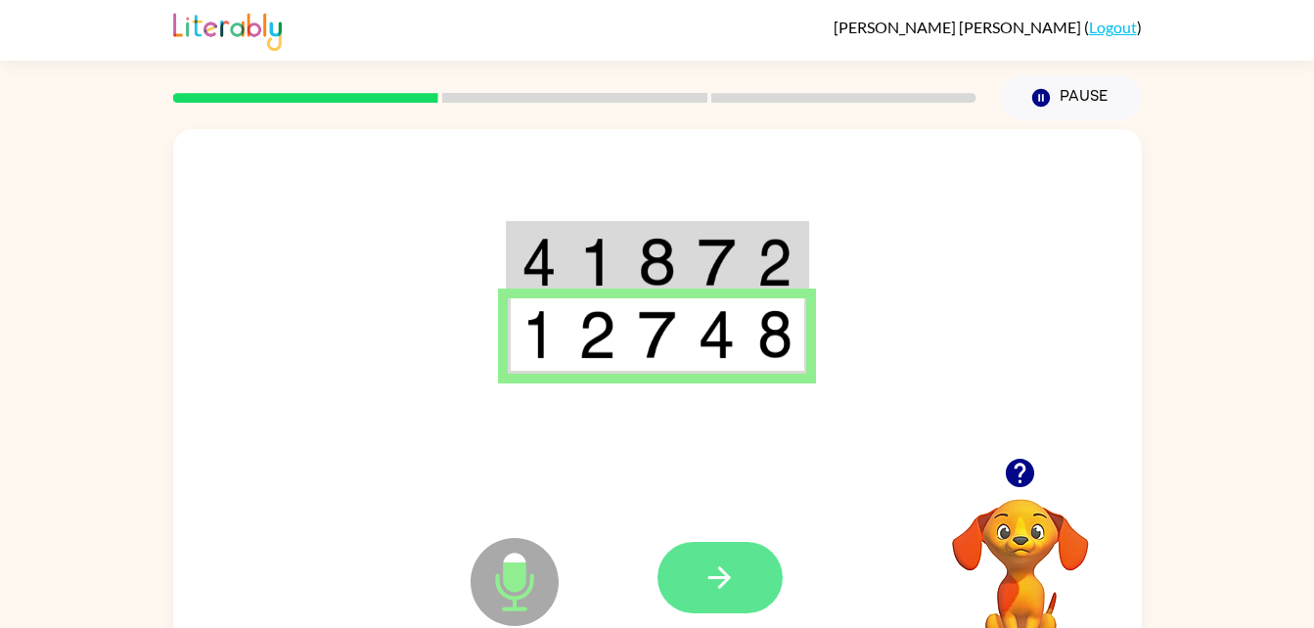
click at [693, 585] on button "button" at bounding box center [719, 577] width 125 height 71
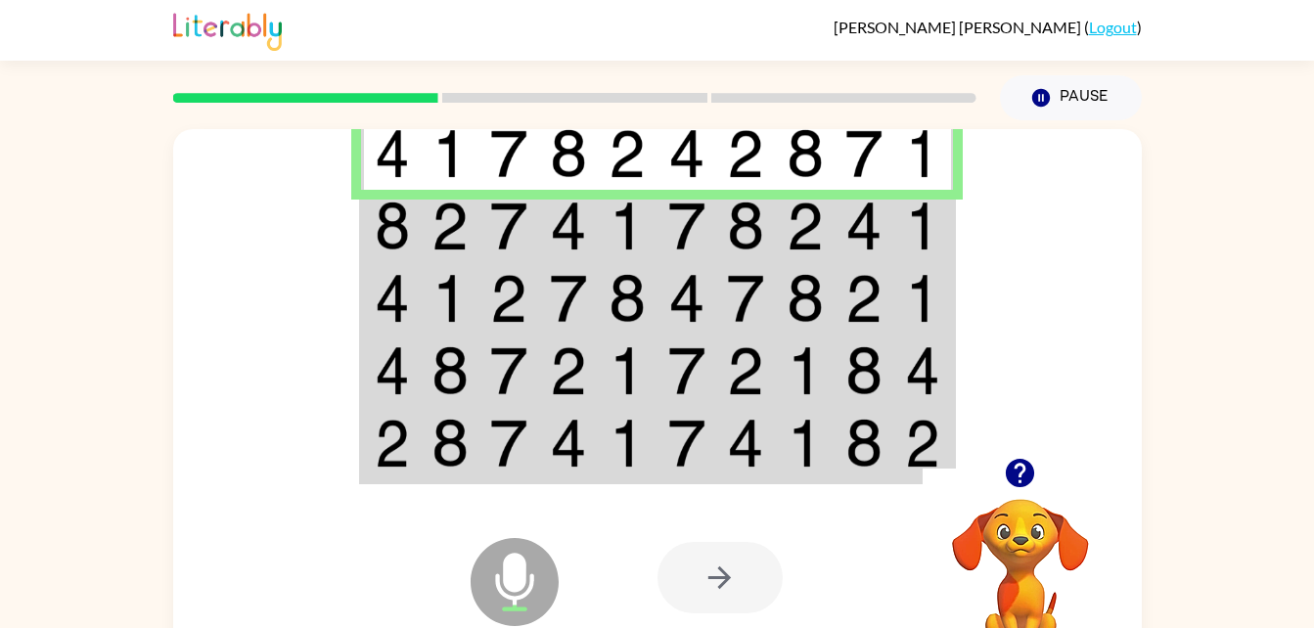
click at [381, 187] on td at bounding box center [391, 152] width 60 height 75
click at [381, 189] on td at bounding box center [391, 152] width 60 height 75
click at [388, 220] on img at bounding box center [392, 226] width 35 height 49
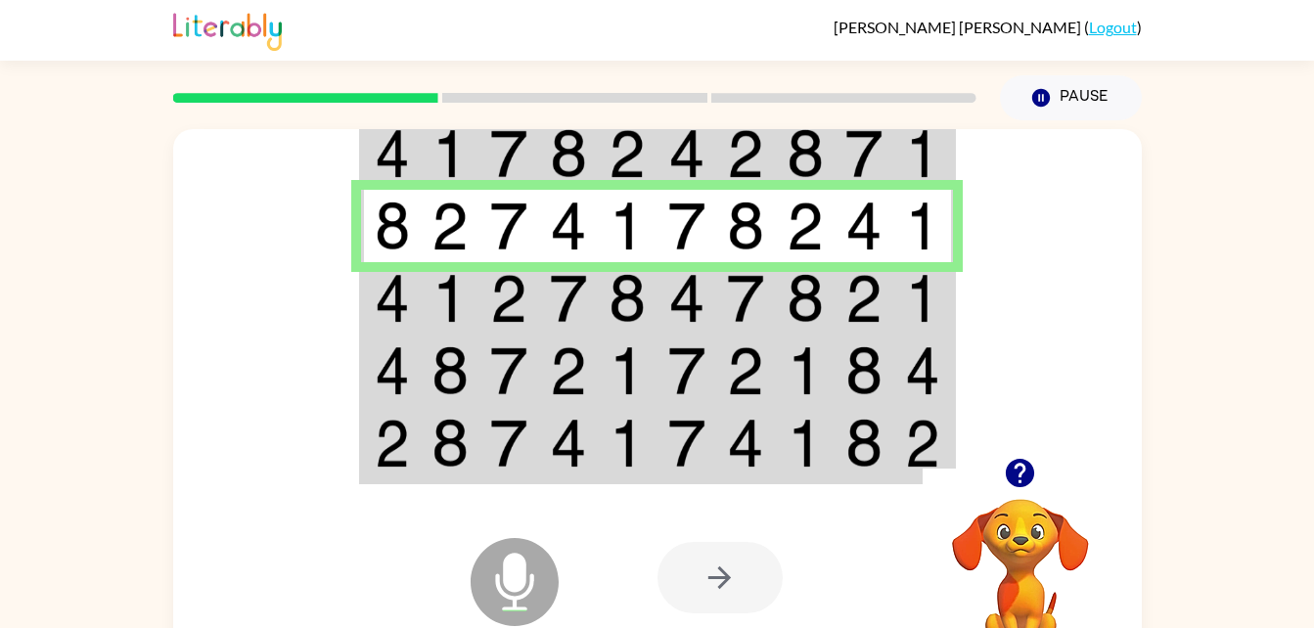
click at [419, 289] on td at bounding box center [391, 298] width 60 height 72
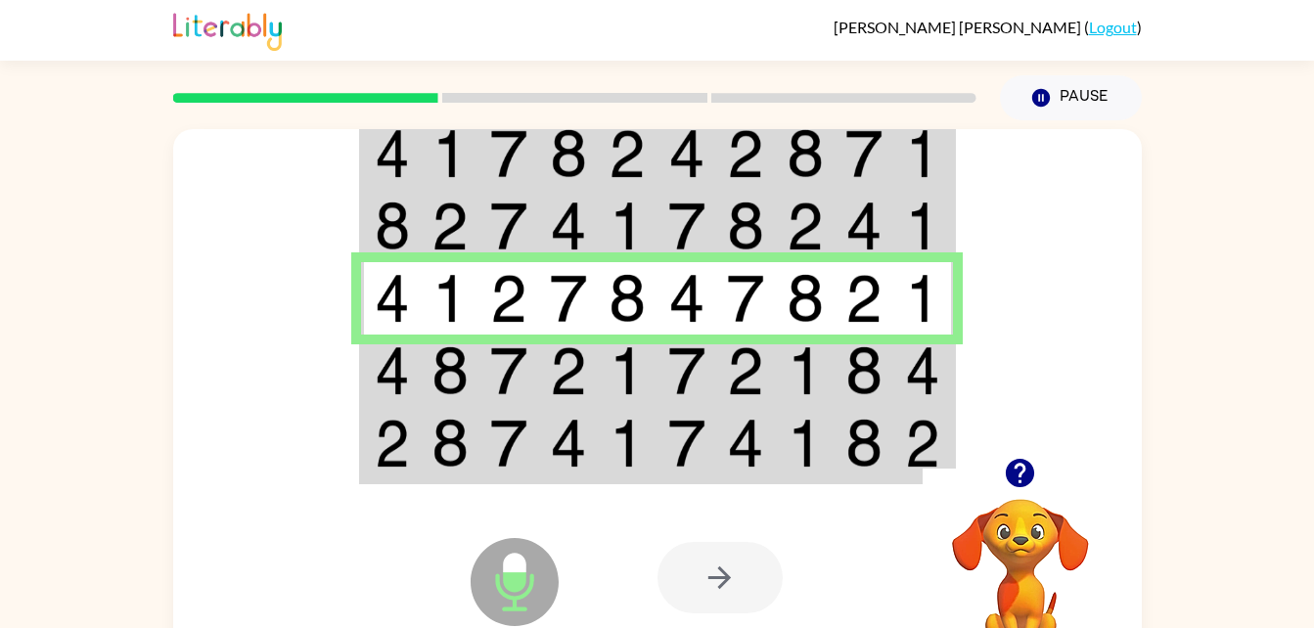
click at [410, 370] on td at bounding box center [391, 371] width 60 height 72
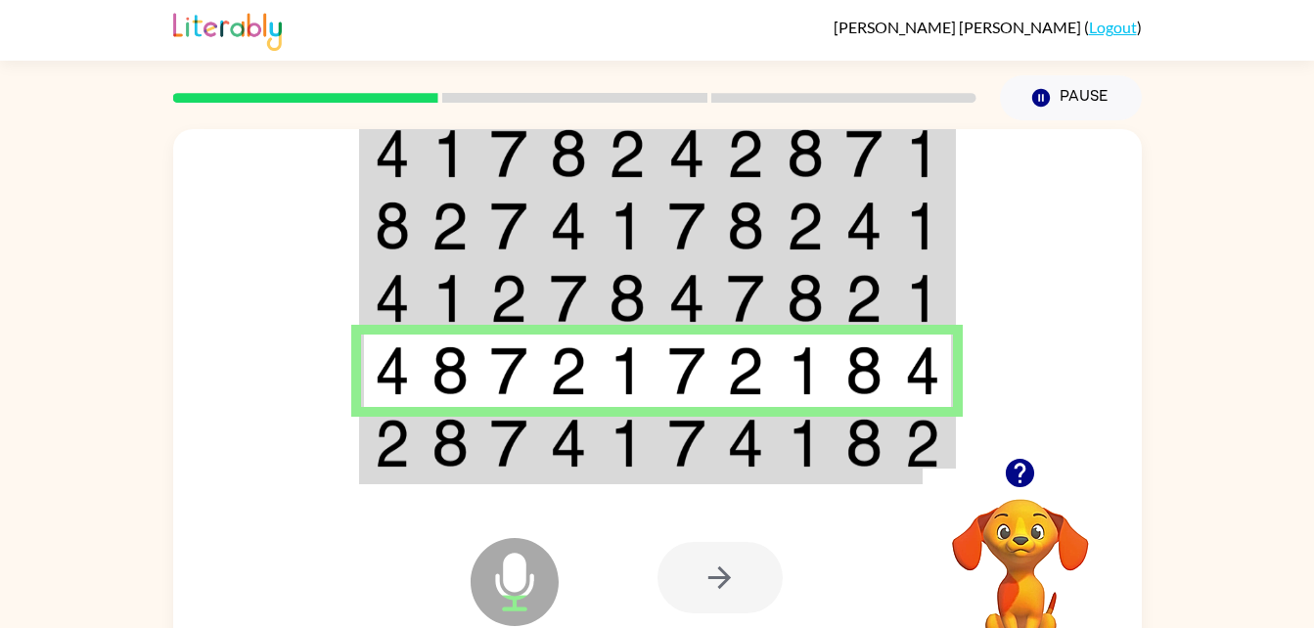
click at [367, 444] on td at bounding box center [391, 444] width 60 height 75
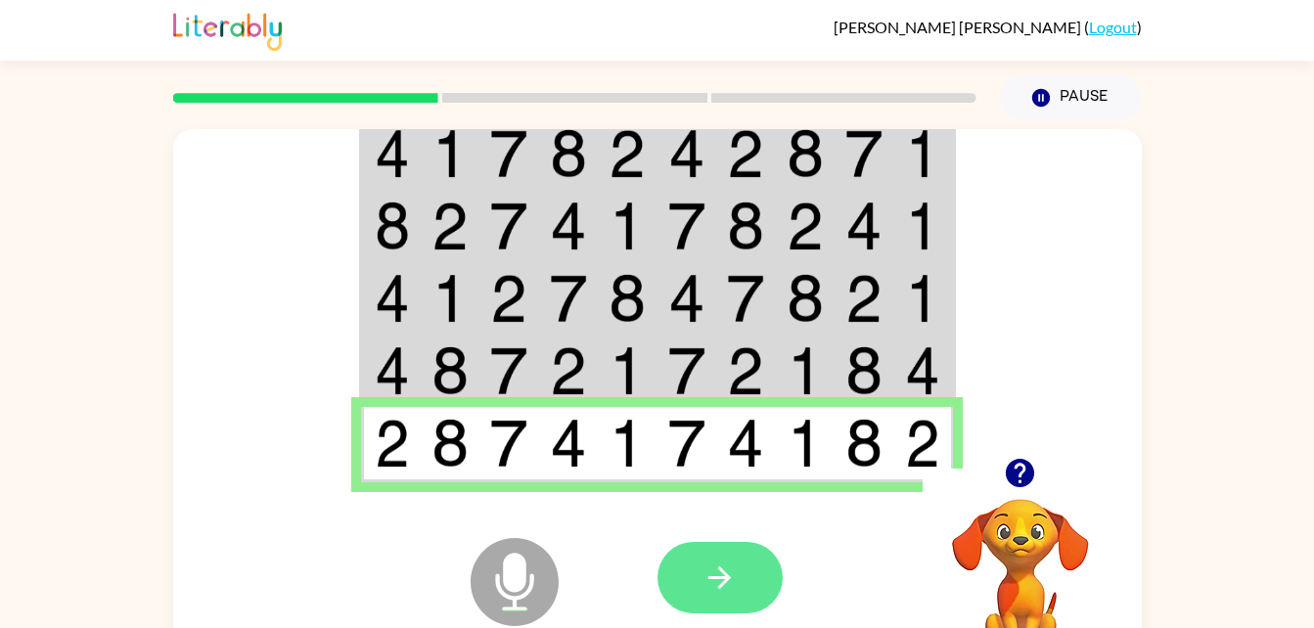
click at [743, 569] on button "button" at bounding box center [719, 577] width 125 height 71
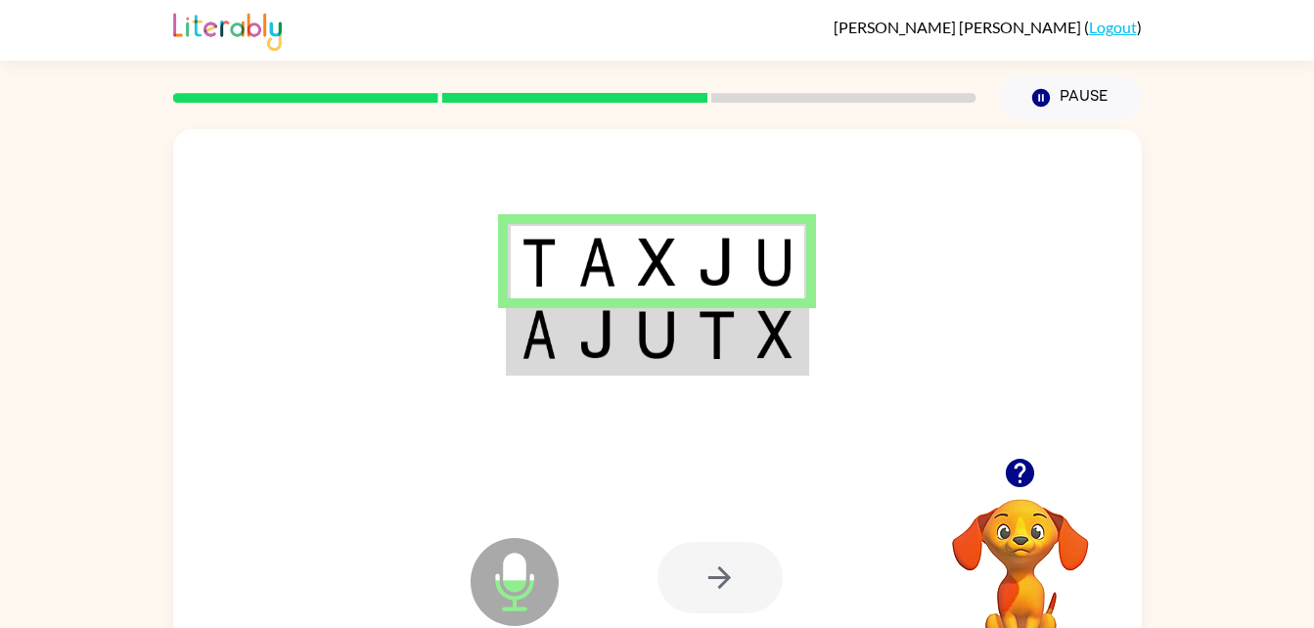
click at [547, 338] on img at bounding box center [538, 334] width 35 height 49
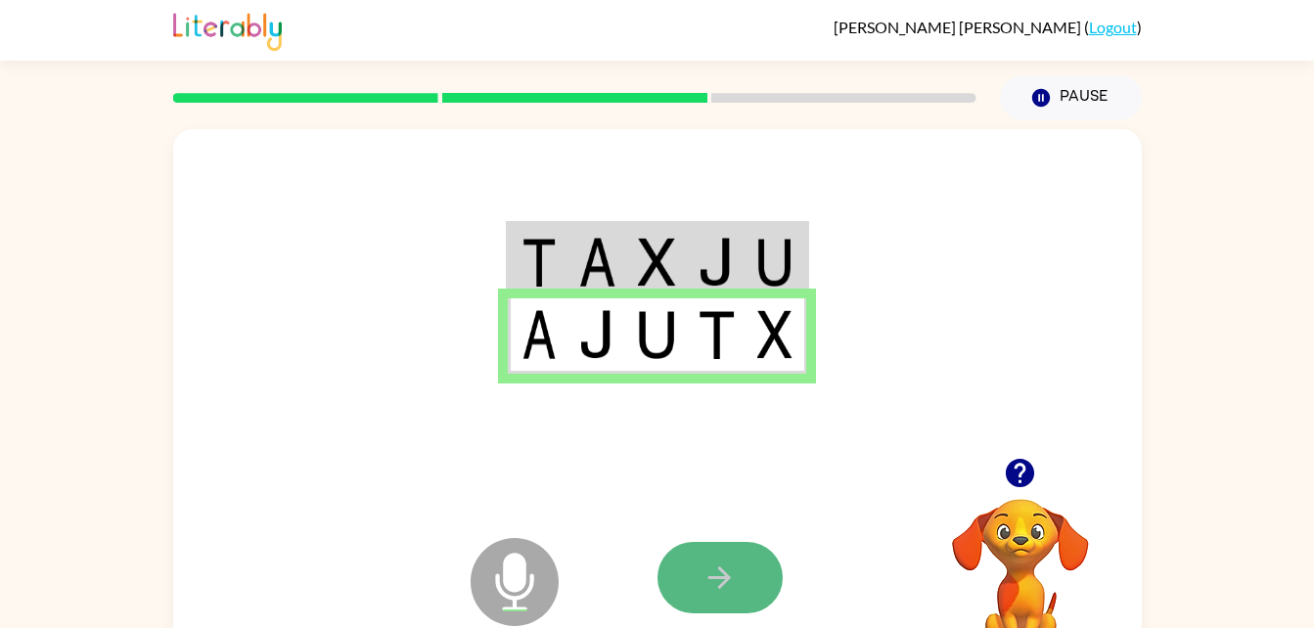
click at [750, 578] on button "button" at bounding box center [719, 577] width 125 height 71
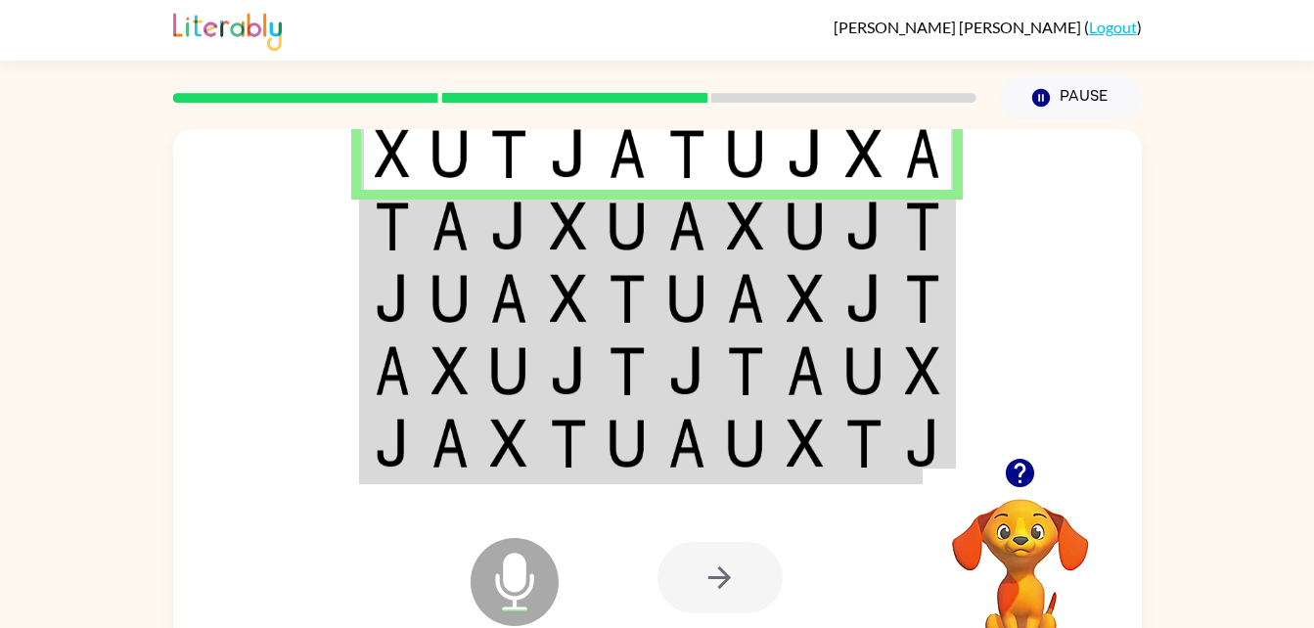
click at [435, 139] on img at bounding box center [449, 153] width 37 height 49
click at [383, 221] on img at bounding box center [392, 226] width 35 height 49
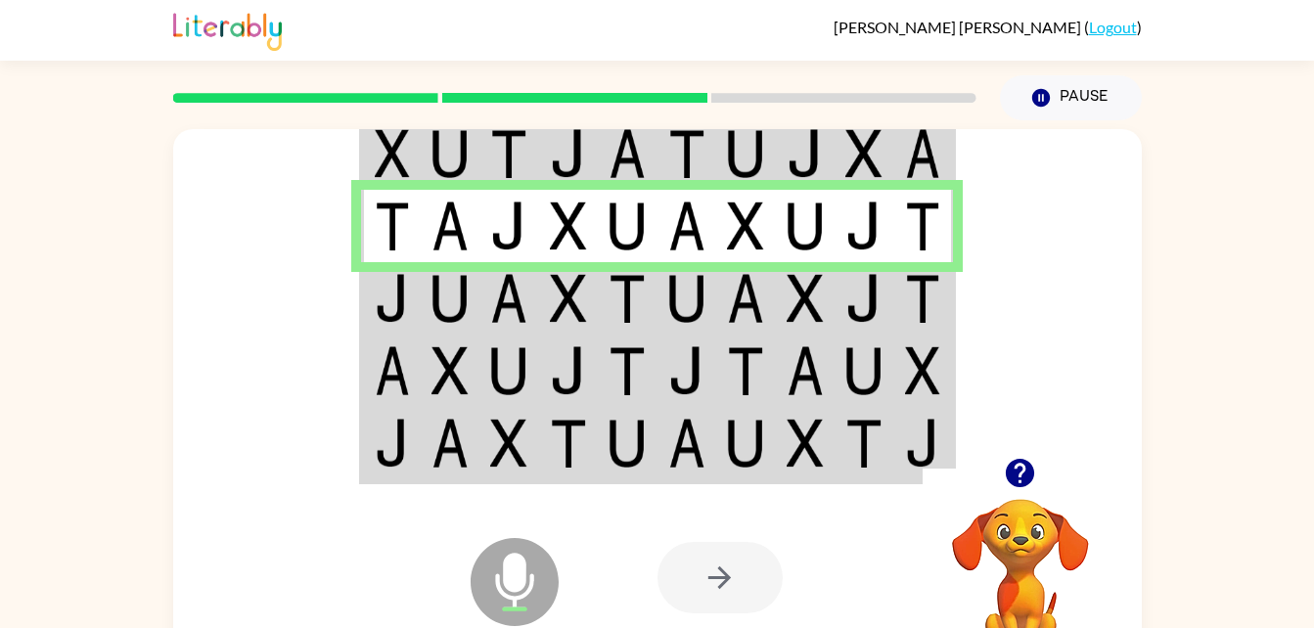
click at [382, 292] on img at bounding box center [392, 298] width 35 height 49
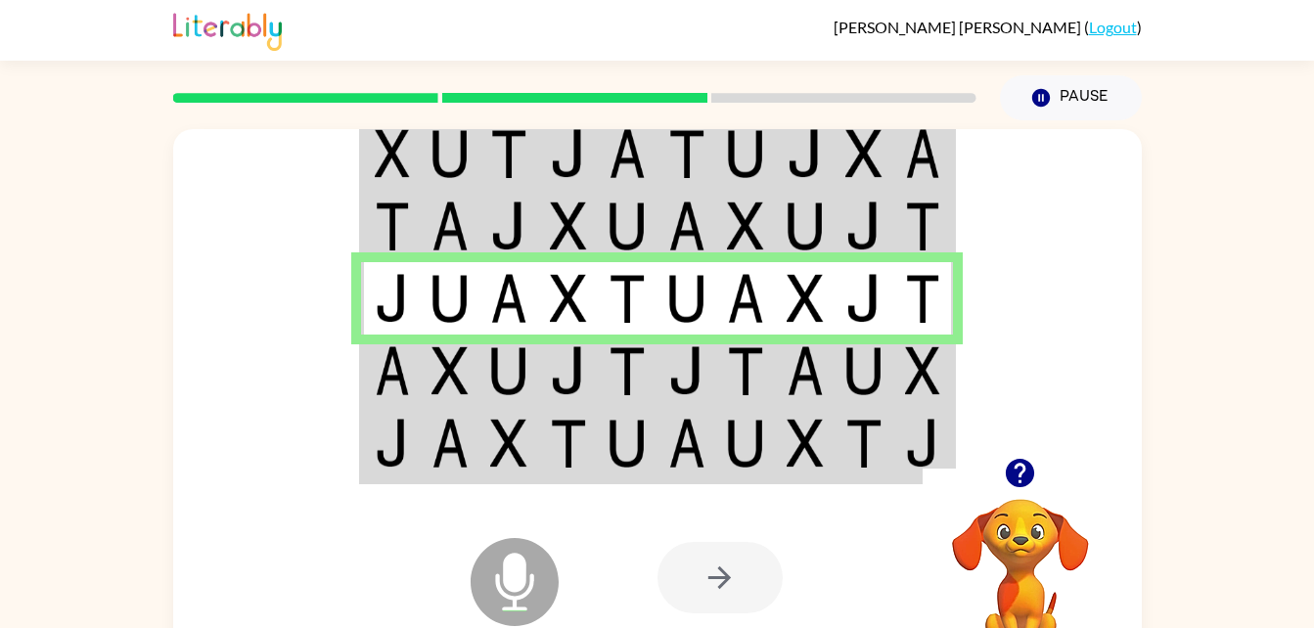
click at [368, 370] on td at bounding box center [391, 371] width 60 height 72
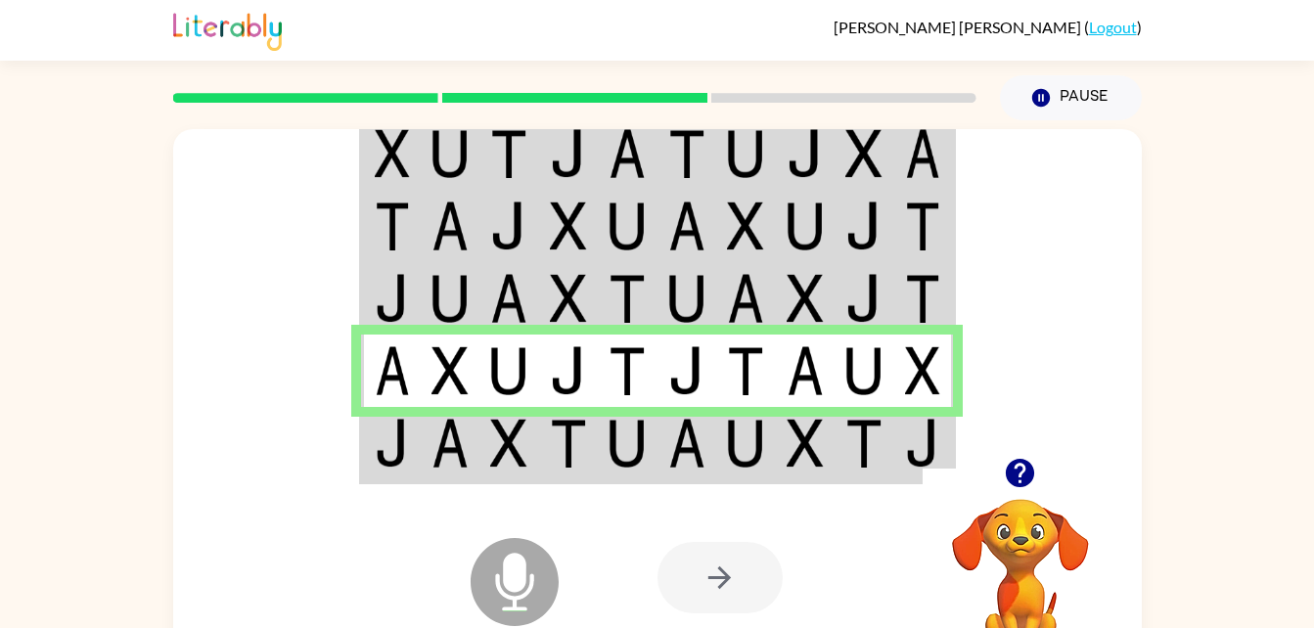
click at [376, 440] on img at bounding box center [392, 443] width 35 height 49
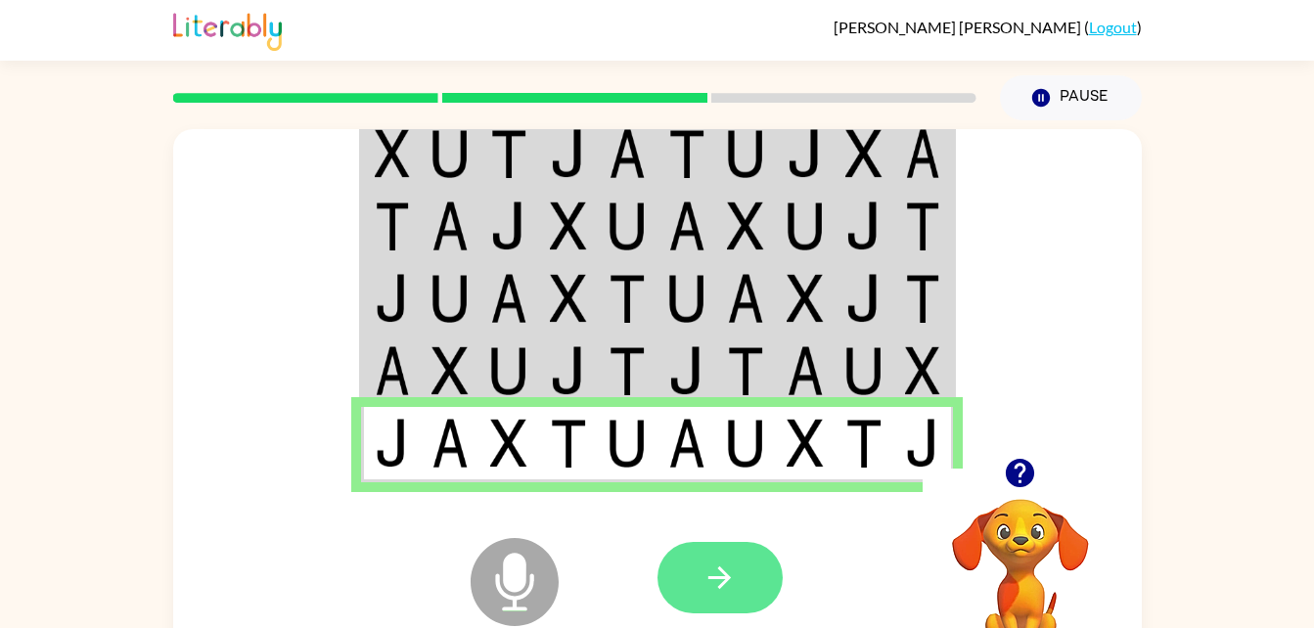
click at [671, 565] on button "button" at bounding box center [719, 577] width 125 height 71
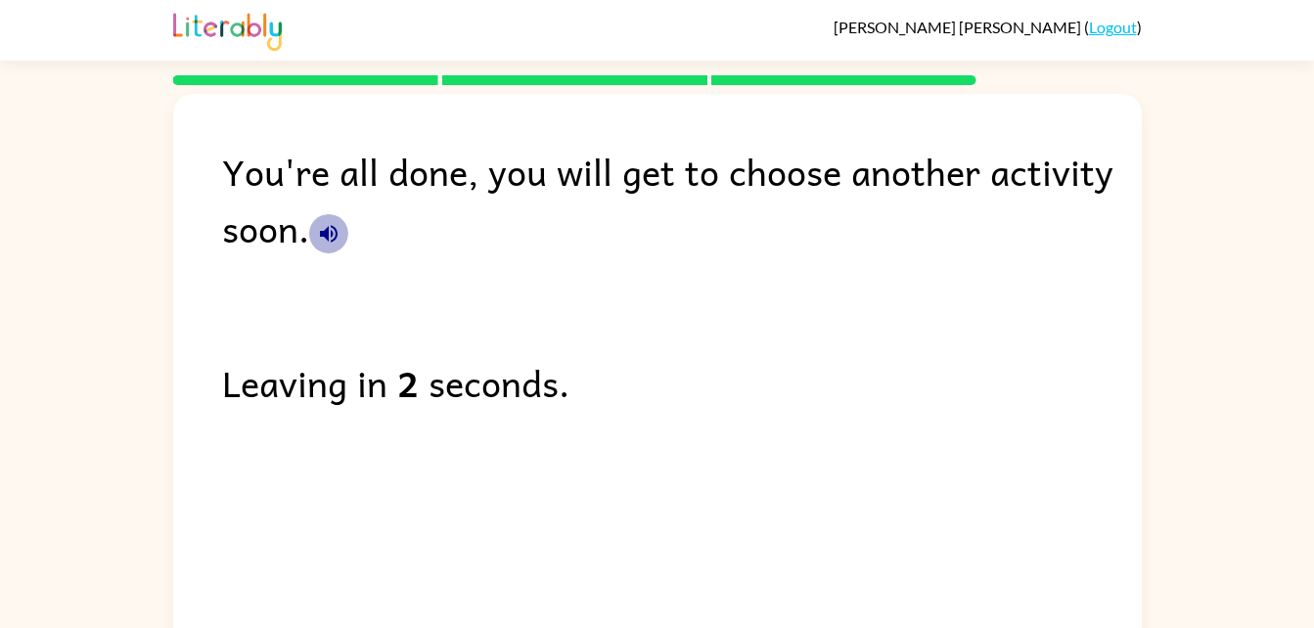
click at [322, 225] on icon "button" at bounding box center [328, 233] width 23 height 23
